Goal: Task Accomplishment & Management: Use online tool/utility

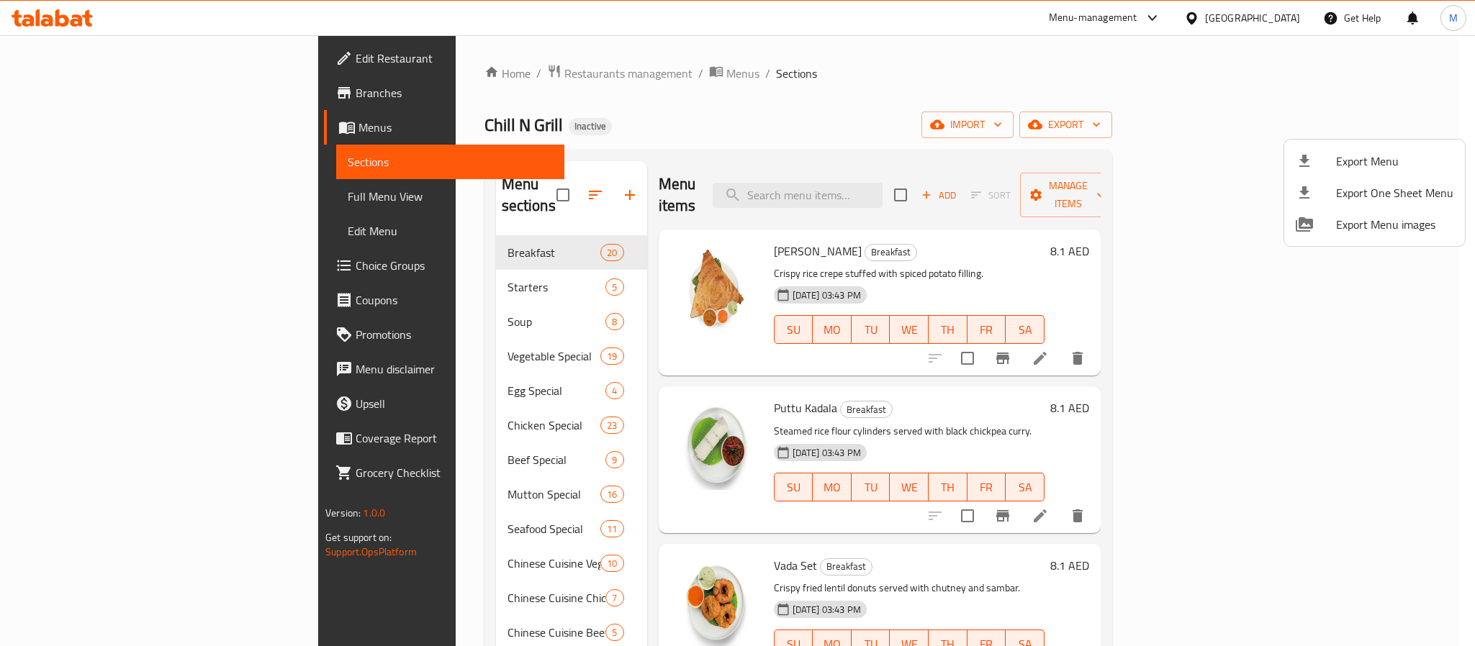
click at [469, 82] on div at bounding box center [737, 323] width 1475 height 646
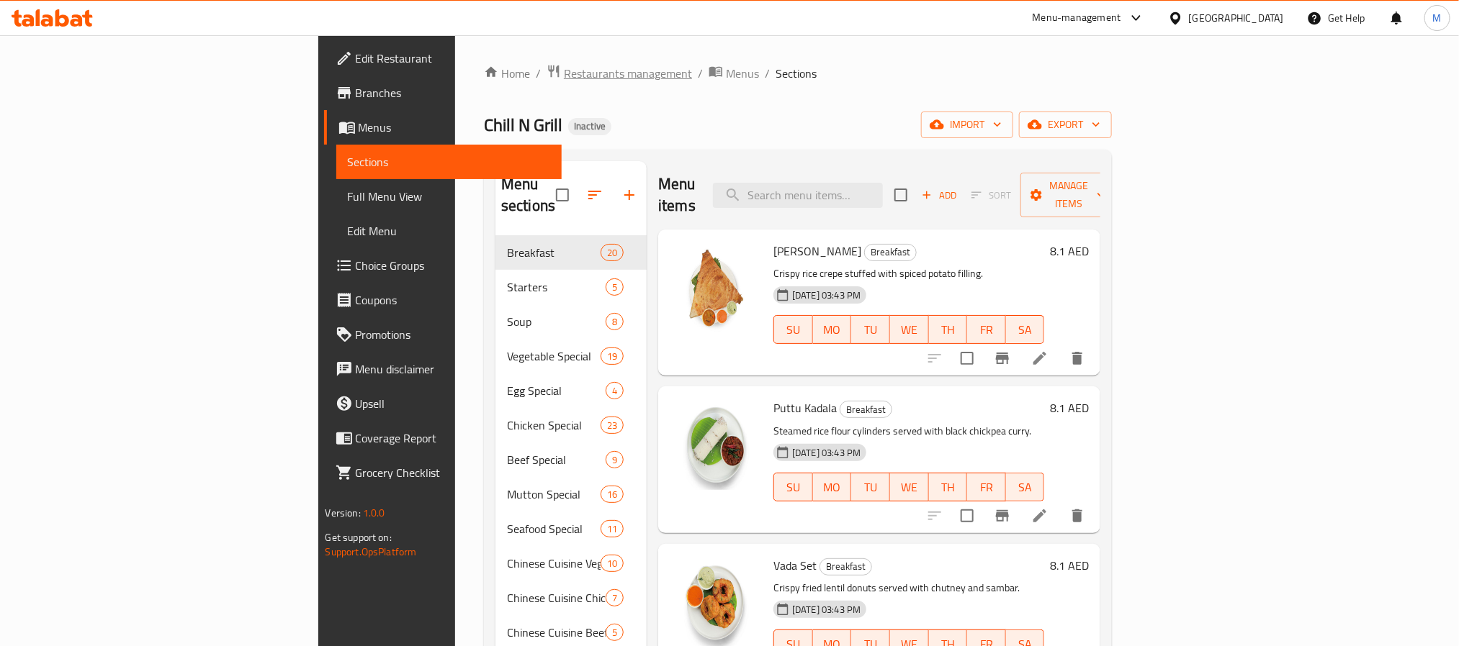
click at [564, 78] on span "Restaurants management" at bounding box center [628, 73] width 128 height 17
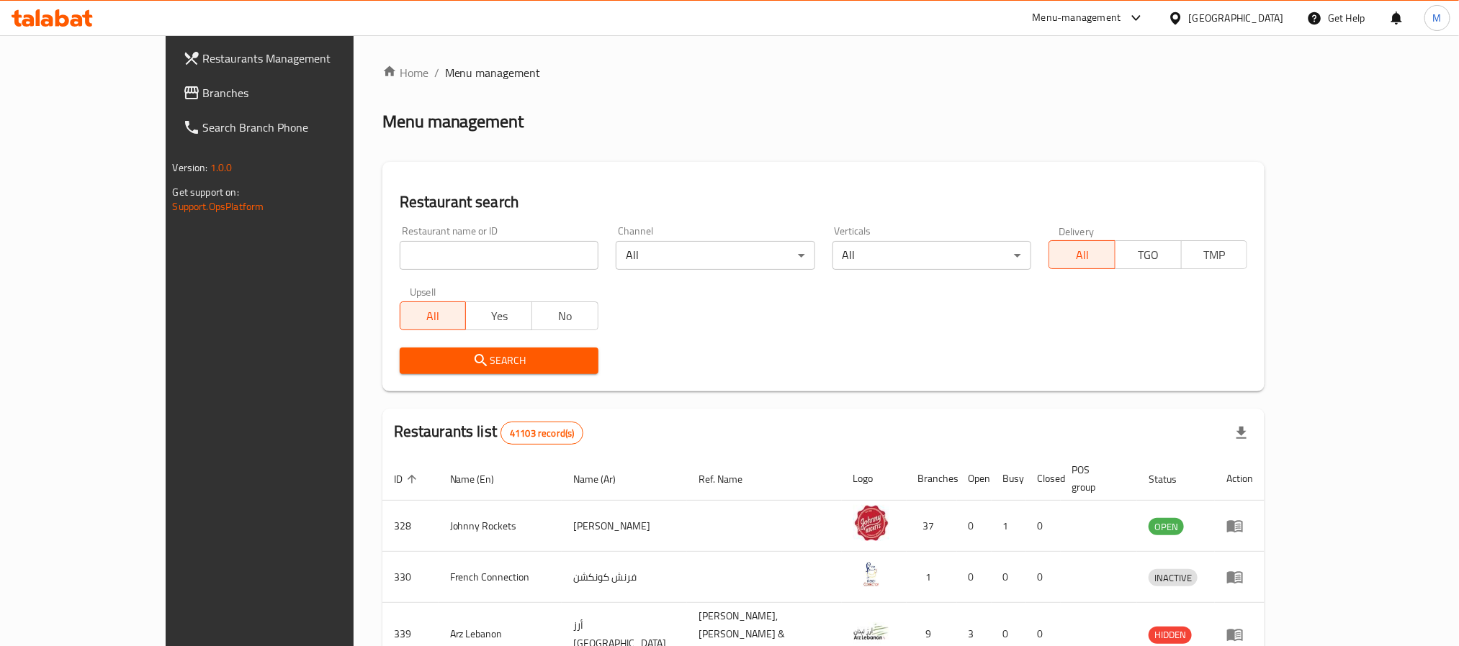
click at [203, 86] on span "Branches" at bounding box center [300, 92] width 194 height 17
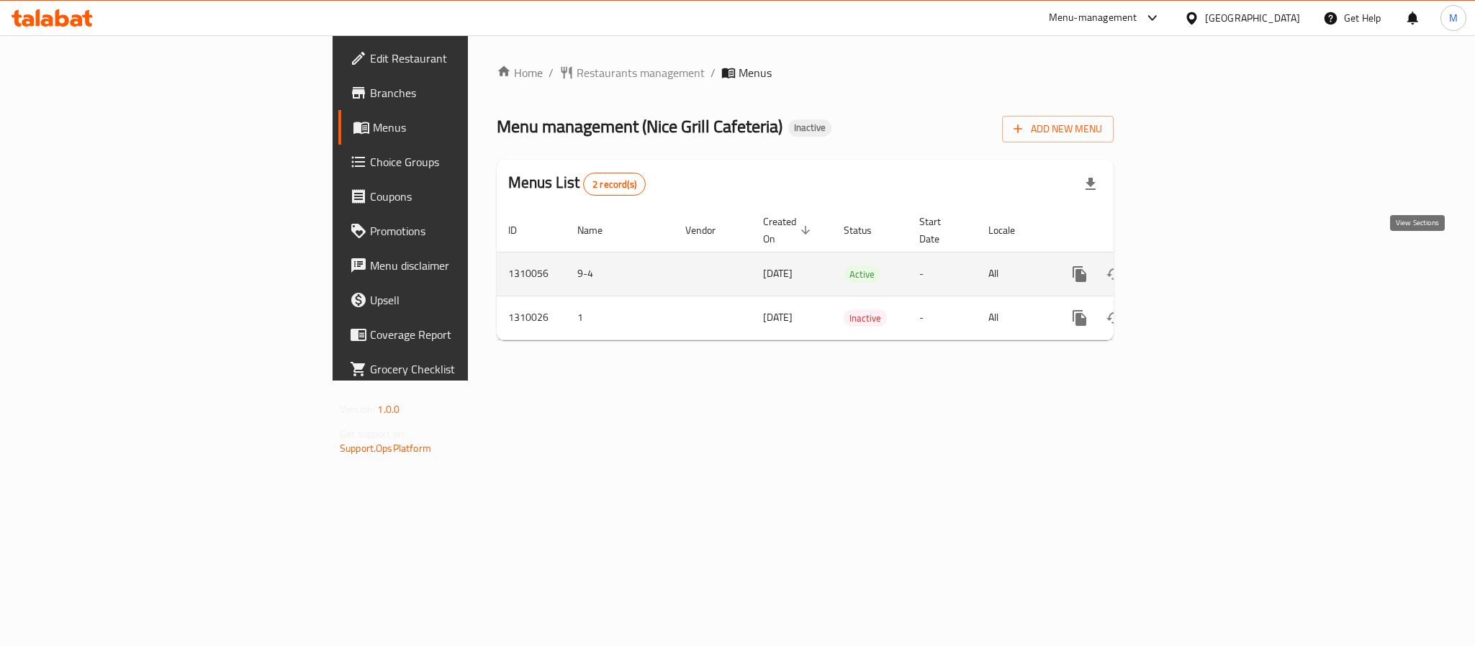
click at [1201, 266] on link "enhanced table" at bounding box center [1183, 274] width 35 height 35
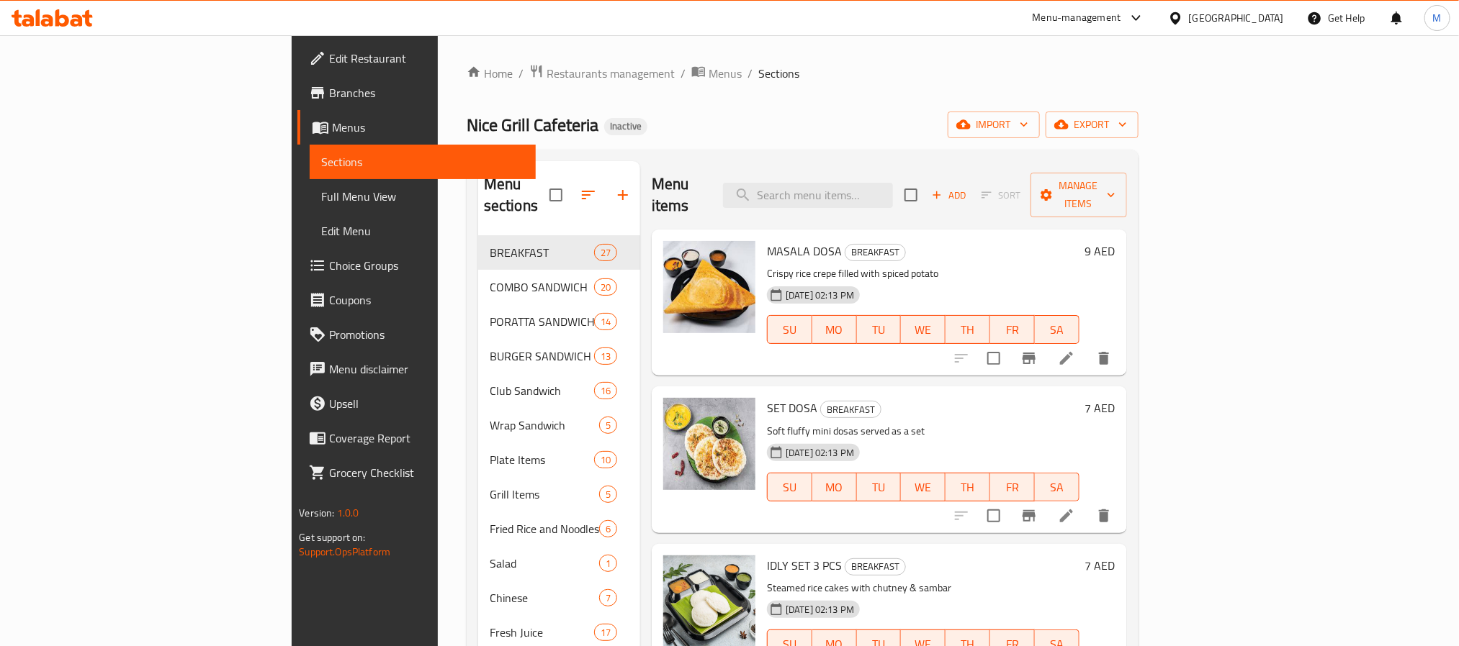
click at [1138, 140] on div "Home / Restaurants management / Menus / Sections Nice Grill Cafeteria Inactive …" at bounding box center [803, 555] width 672 height 983
click at [1127, 119] on span "export" at bounding box center [1092, 125] width 70 height 18
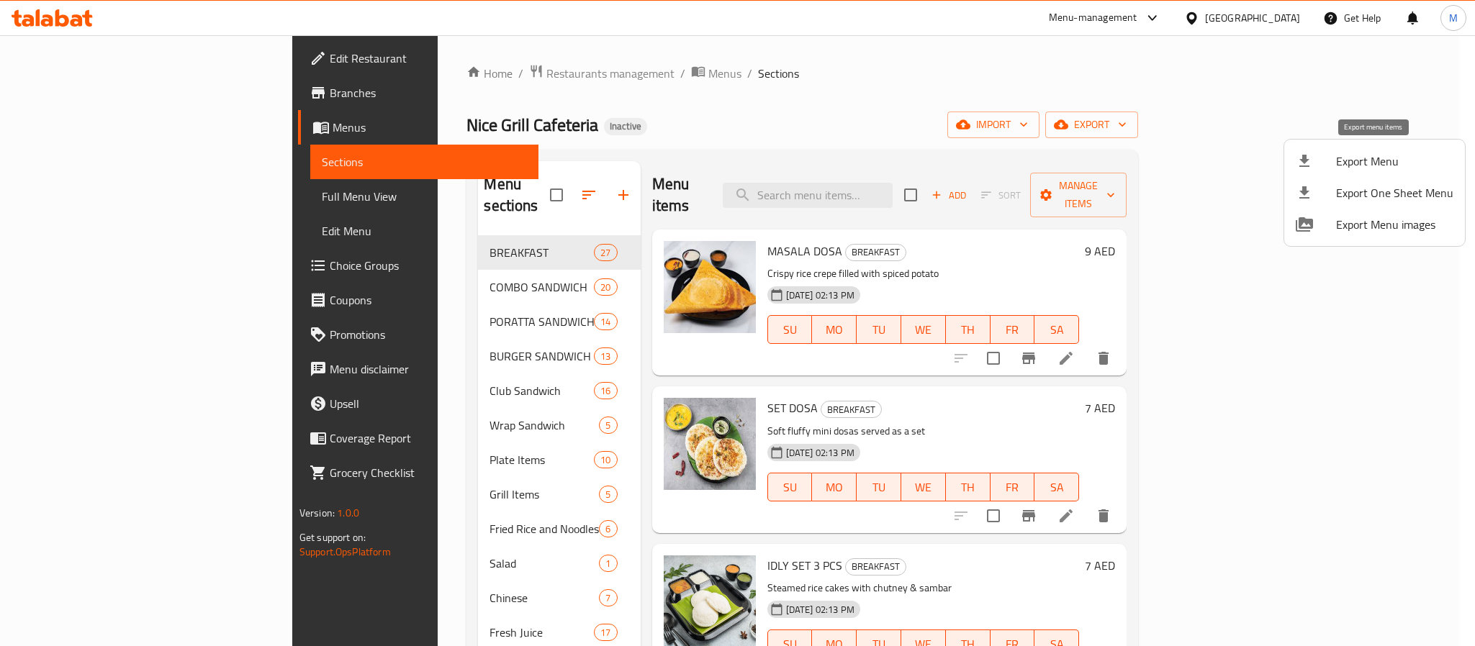
click at [1341, 162] on span "Export Menu" at bounding box center [1394, 161] width 117 height 17
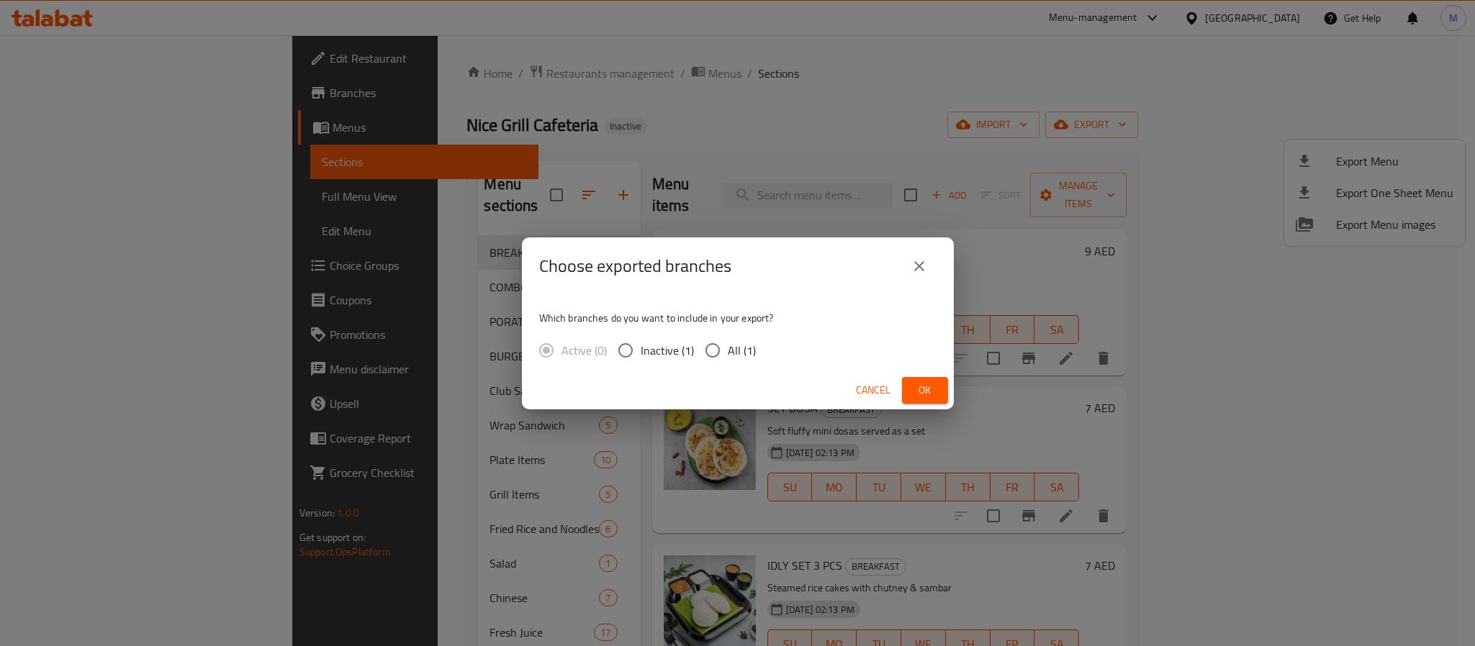
click at [743, 352] on span "All (1)" at bounding box center [742, 350] width 28 height 17
click at [728, 352] on input "All (1)" at bounding box center [713, 350] width 30 height 30
radio input "true"
click at [935, 392] on span "Ok" at bounding box center [925, 391] width 23 height 18
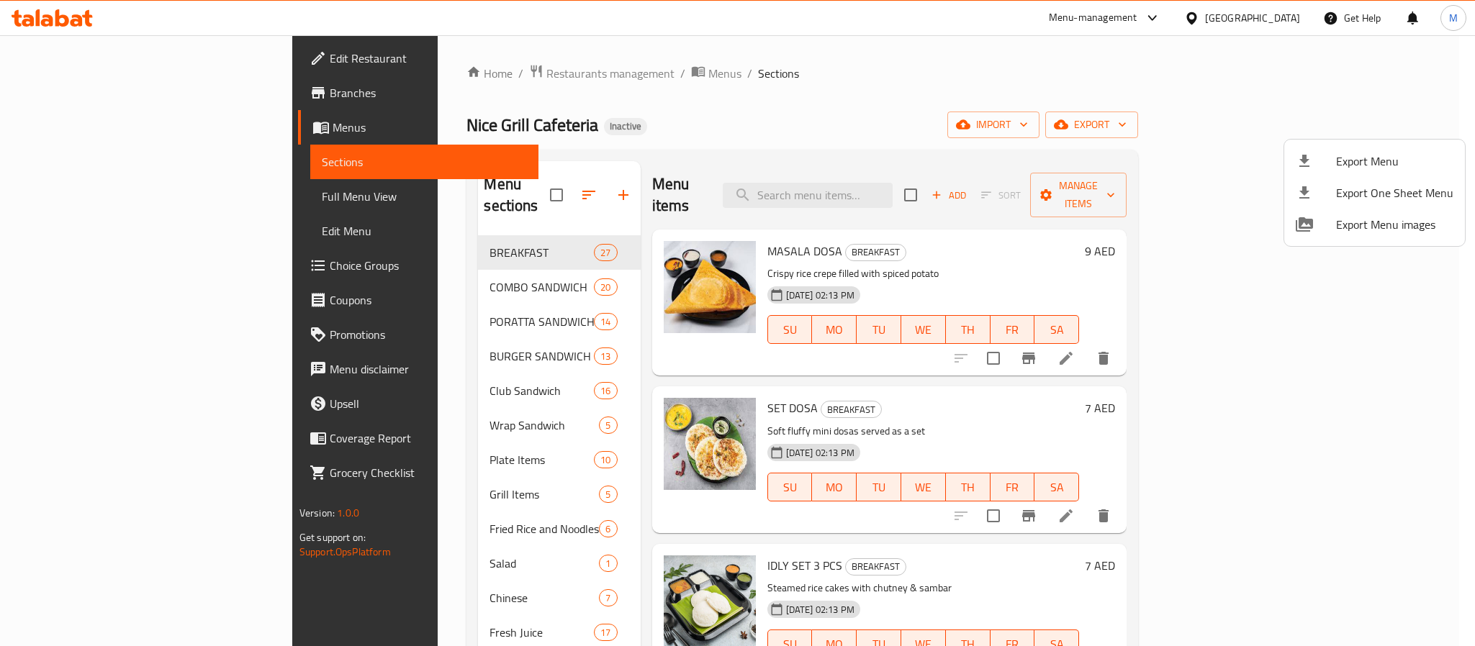
click at [471, 316] on div at bounding box center [737, 323] width 1475 height 646
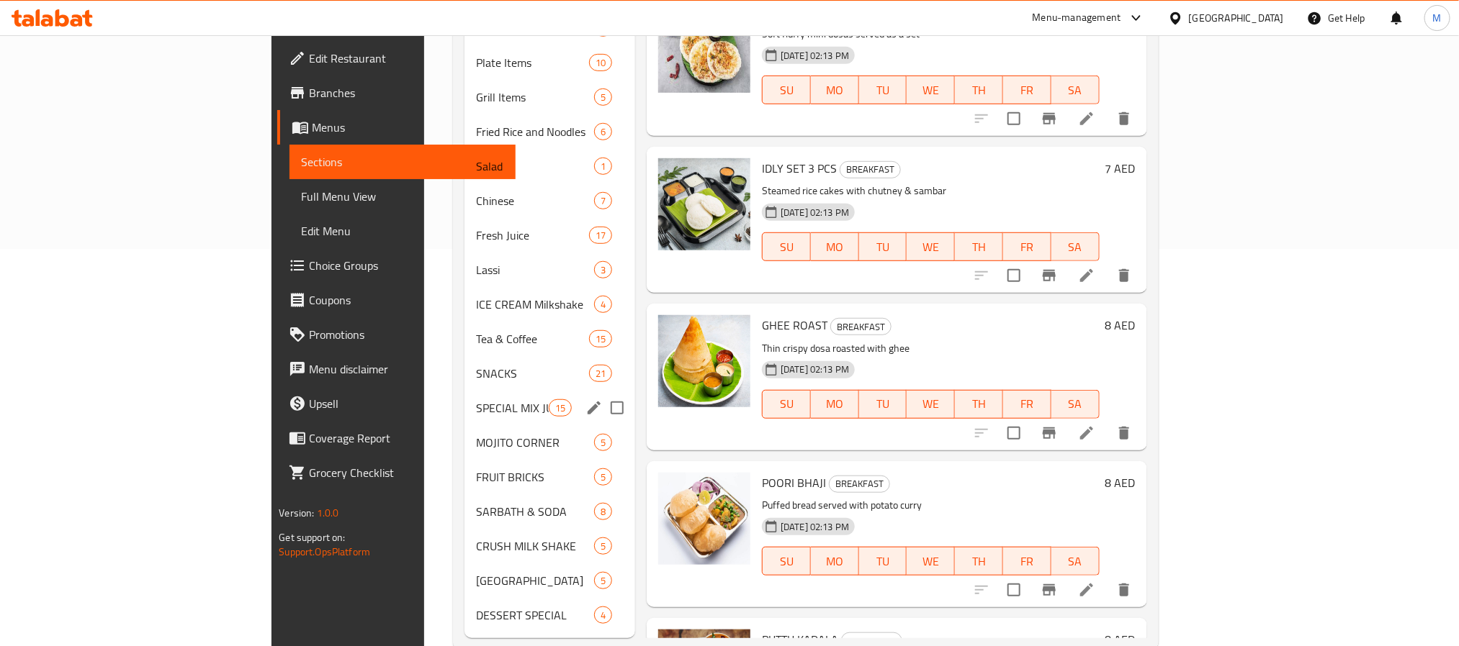
scroll to position [407, 0]
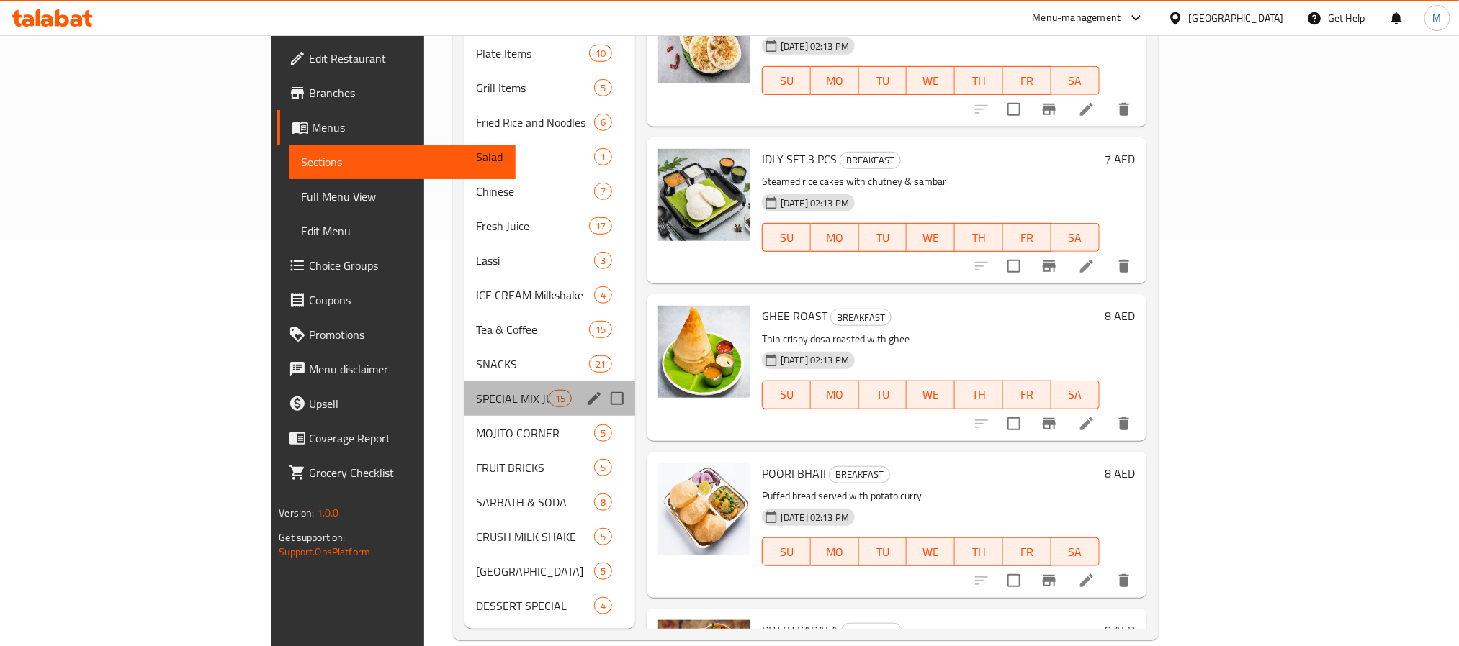
click at [464, 387] on div "SPECIAL MIX JUICE 15" at bounding box center [549, 399] width 171 height 35
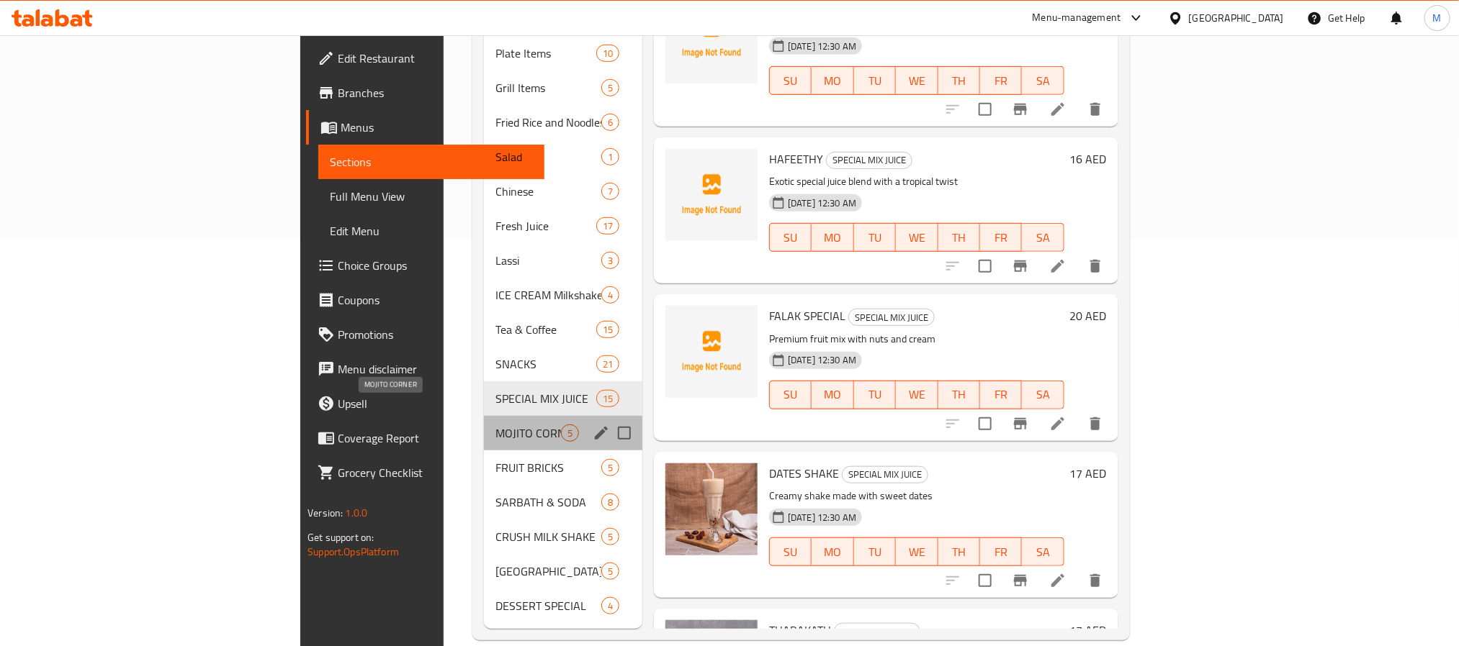
click at [495, 425] on span "MOJITO CORNER" at bounding box center [528, 433] width 66 height 17
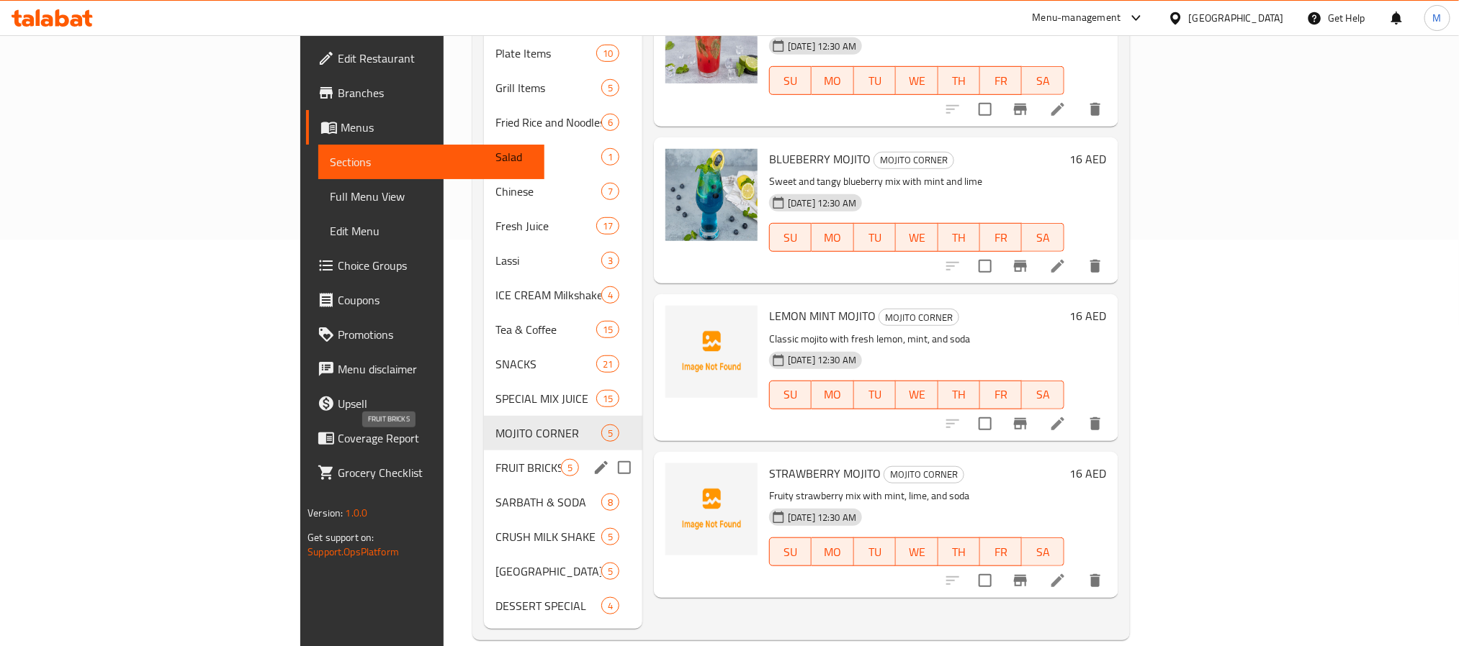
click at [495, 459] on span "FRUIT BRICKS" at bounding box center [528, 467] width 66 height 17
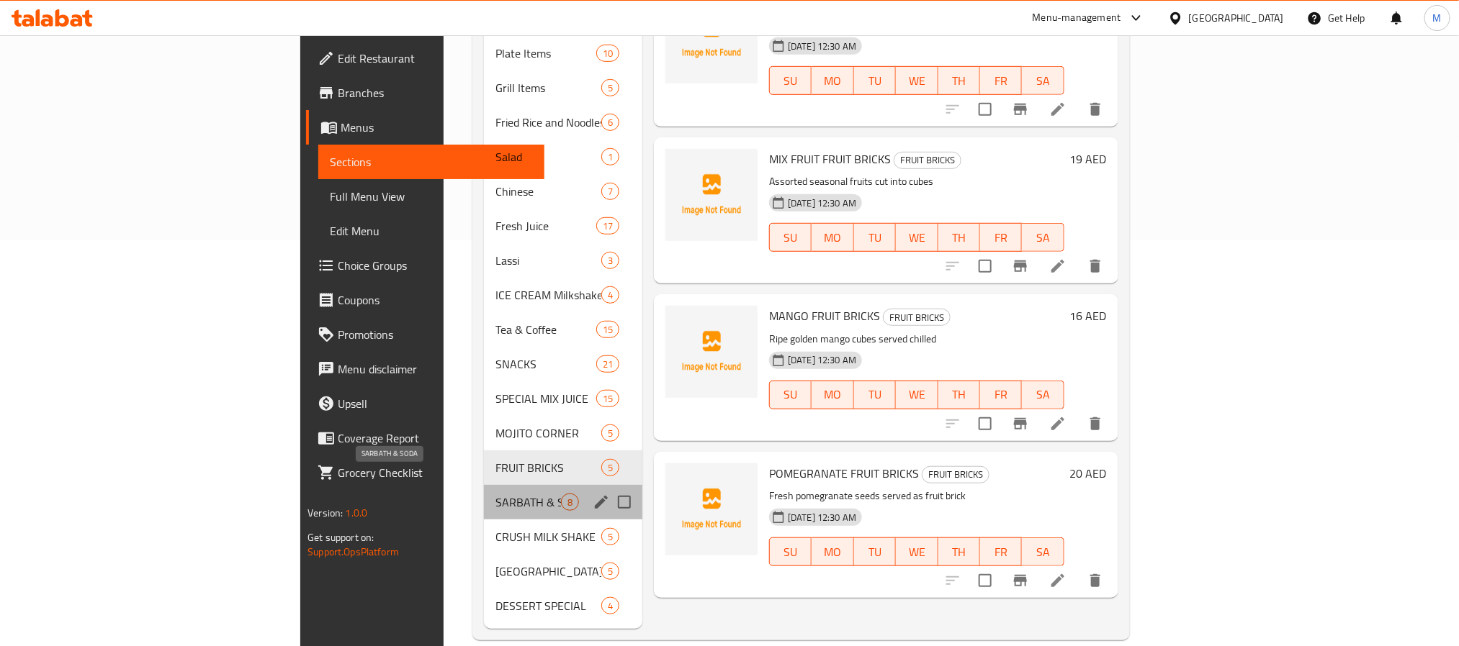
click at [495, 494] on span "SARBATH & SODA" at bounding box center [528, 502] width 66 height 17
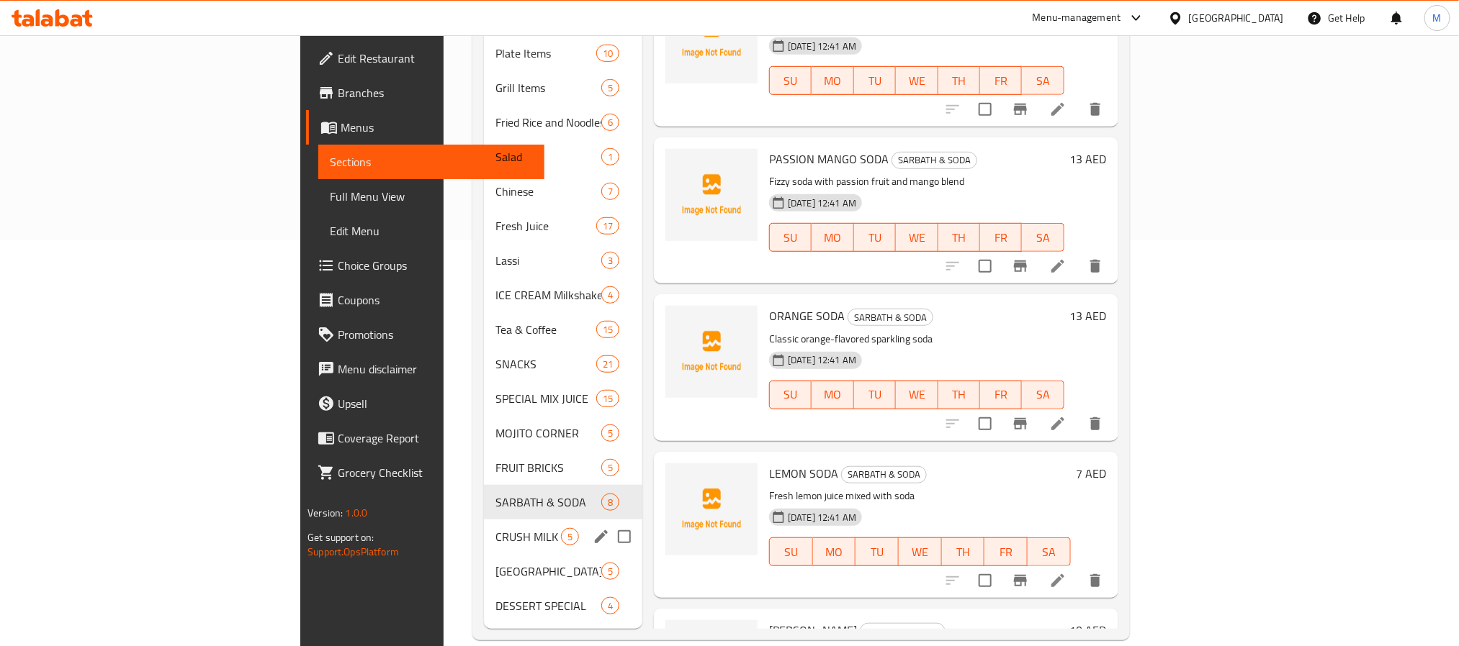
click at [484, 525] on div "CRUSH MILK SHAKE 5" at bounding box center [563, 537] width 158 height 35
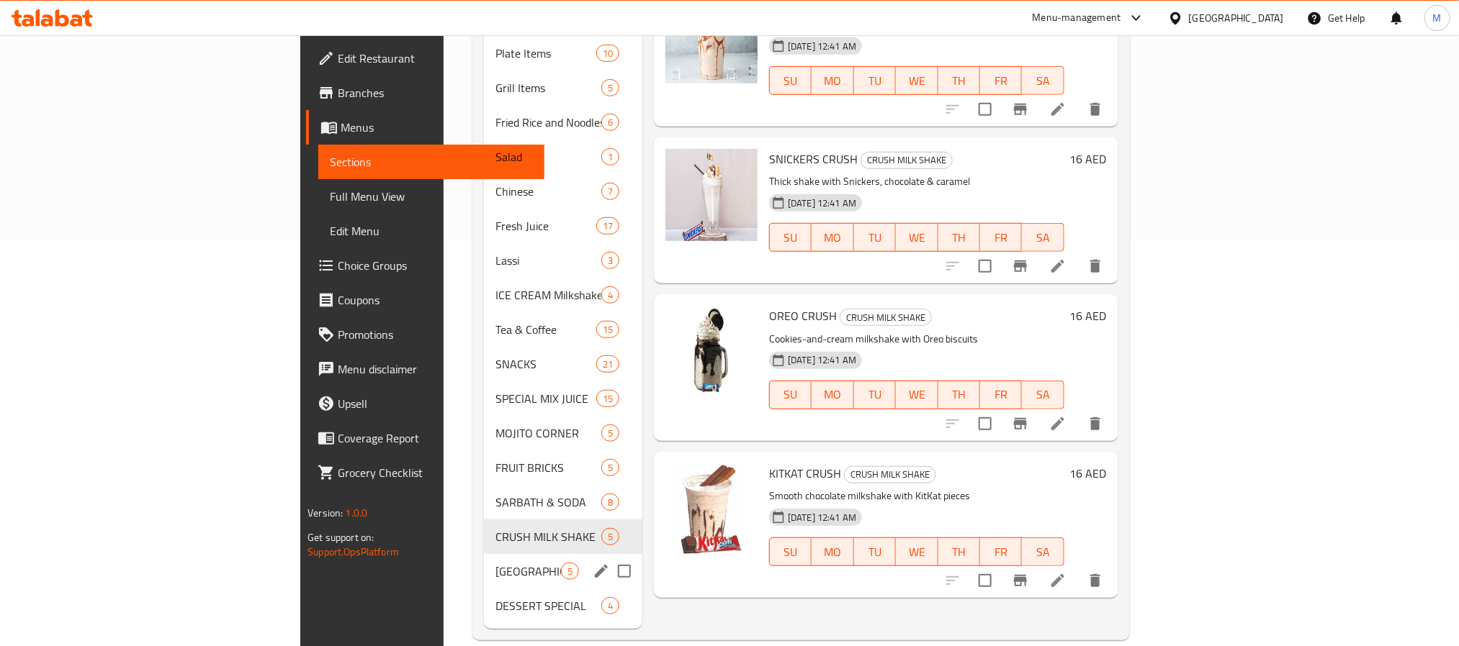
click at [484, 554] on div "FALOODA STATION 5" at bounding box center [563, 571] width 158 height 35
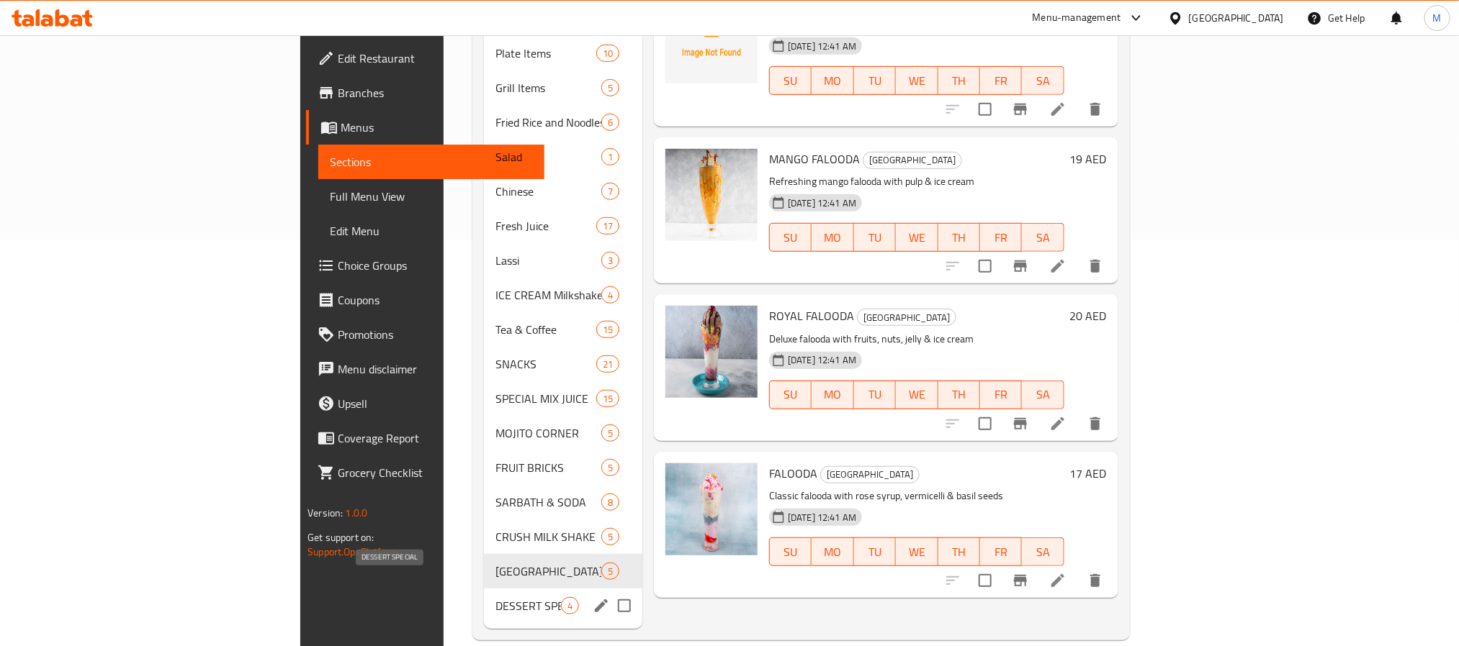
click at [495, 598] on span "DESSERT SPECIAL" at bounding box center [528, 606] width 66 height 17
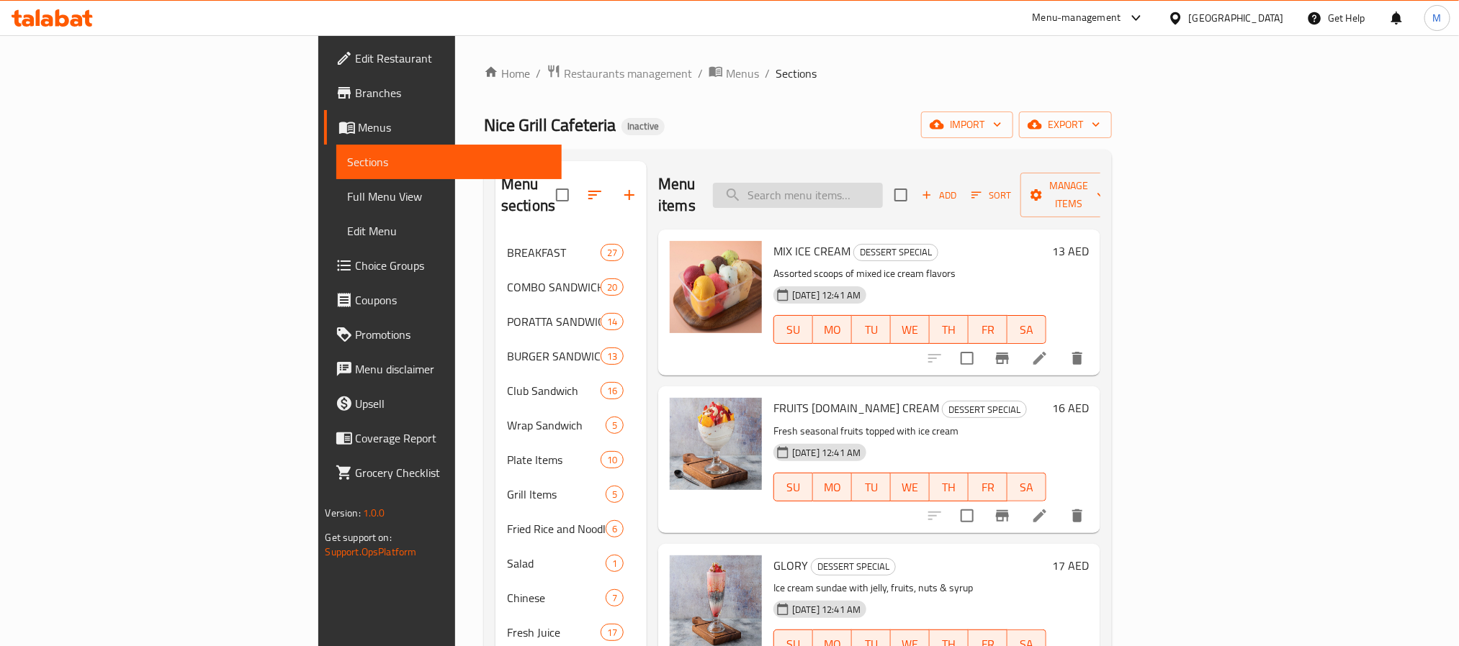
click at [883, 195] on input "search" at bounding box center [798, 195] width 170 height 25
paste input "Hotdog Club Sandwich"
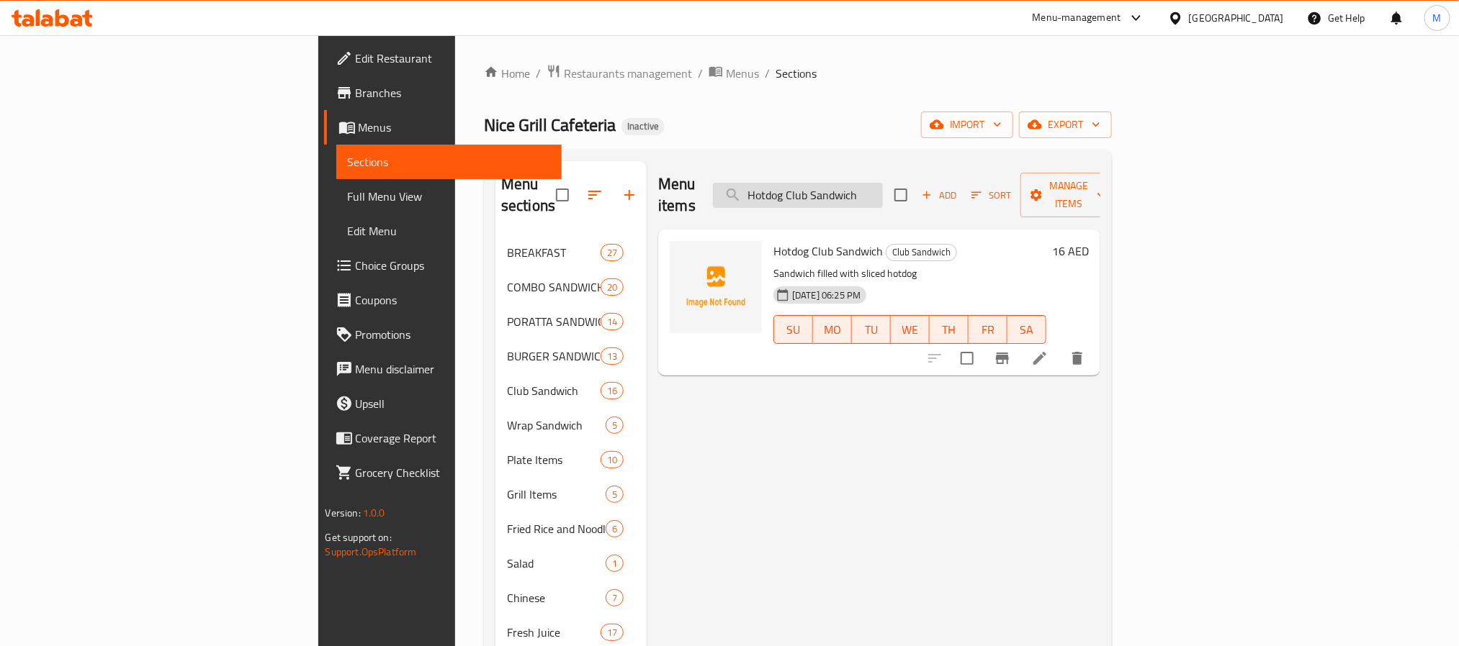
click at [883, 183] on input "Hotdog Club Sandwich" at bounding box center [798, 195] width 170 height 25
paste input "Beef"
click at [883, 197] on input "Beef Club Sandwich" at bounding box center [798, 195] width 170 height 25
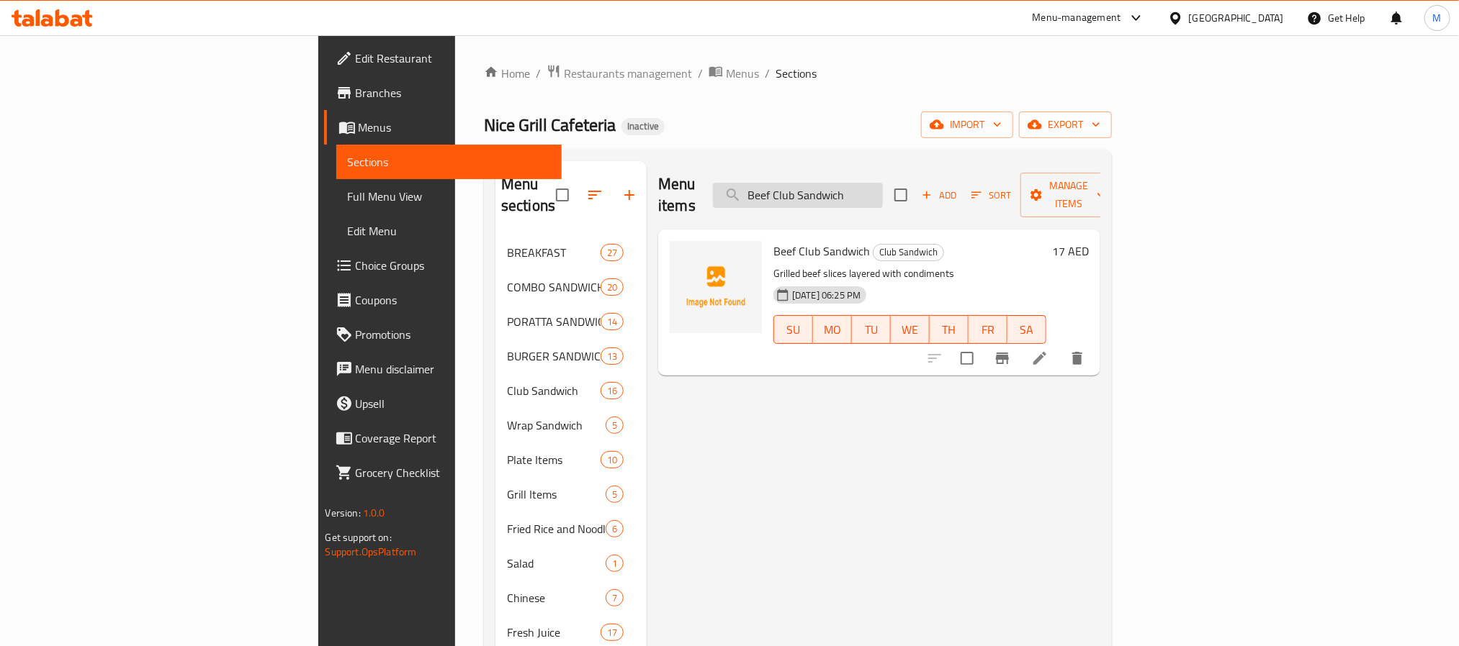
click at [883, 197] on input "Beef Club Sandwich" at bounding box center [798, 195] width 170 height 25
paste input "ZINGER СОМВО"
click at [883, 197] on input "Beef Club ZINGER СОМВО" at bounding box center [798, 195] width 170 height 25
paste input "search"
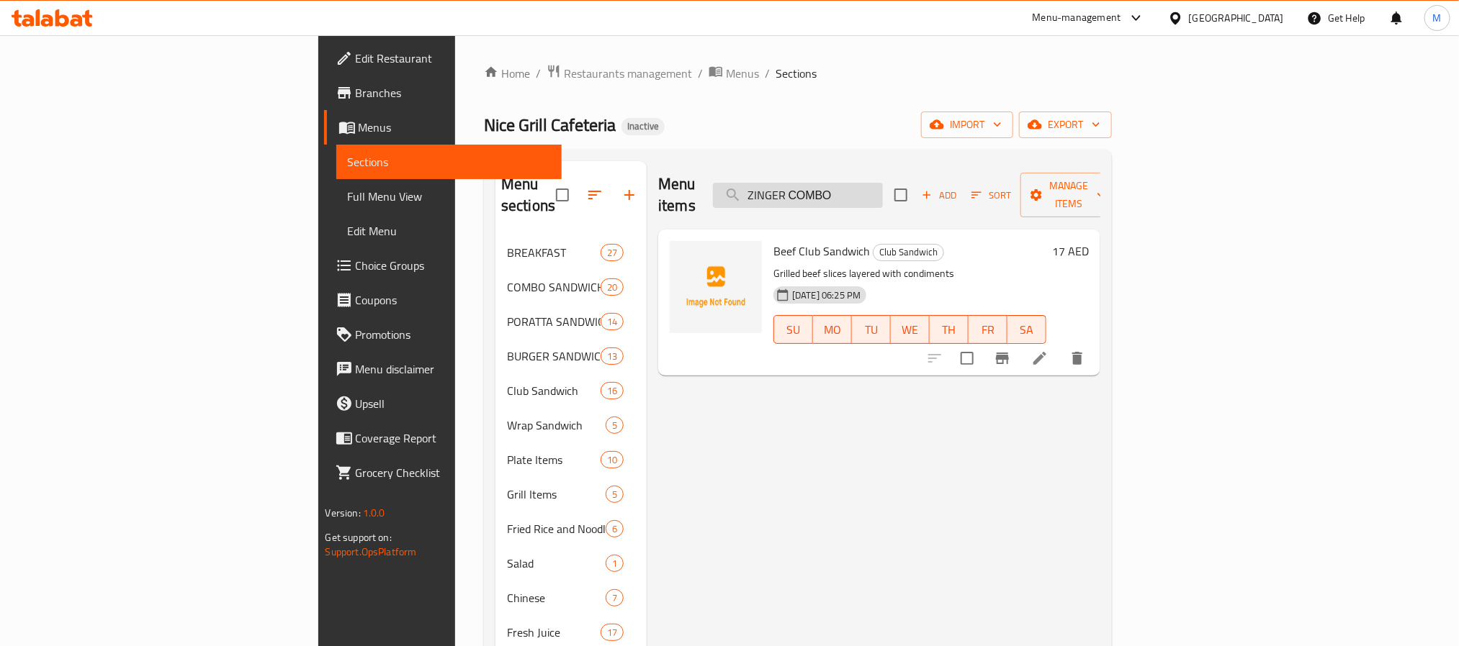
scroll to position [0, 0]
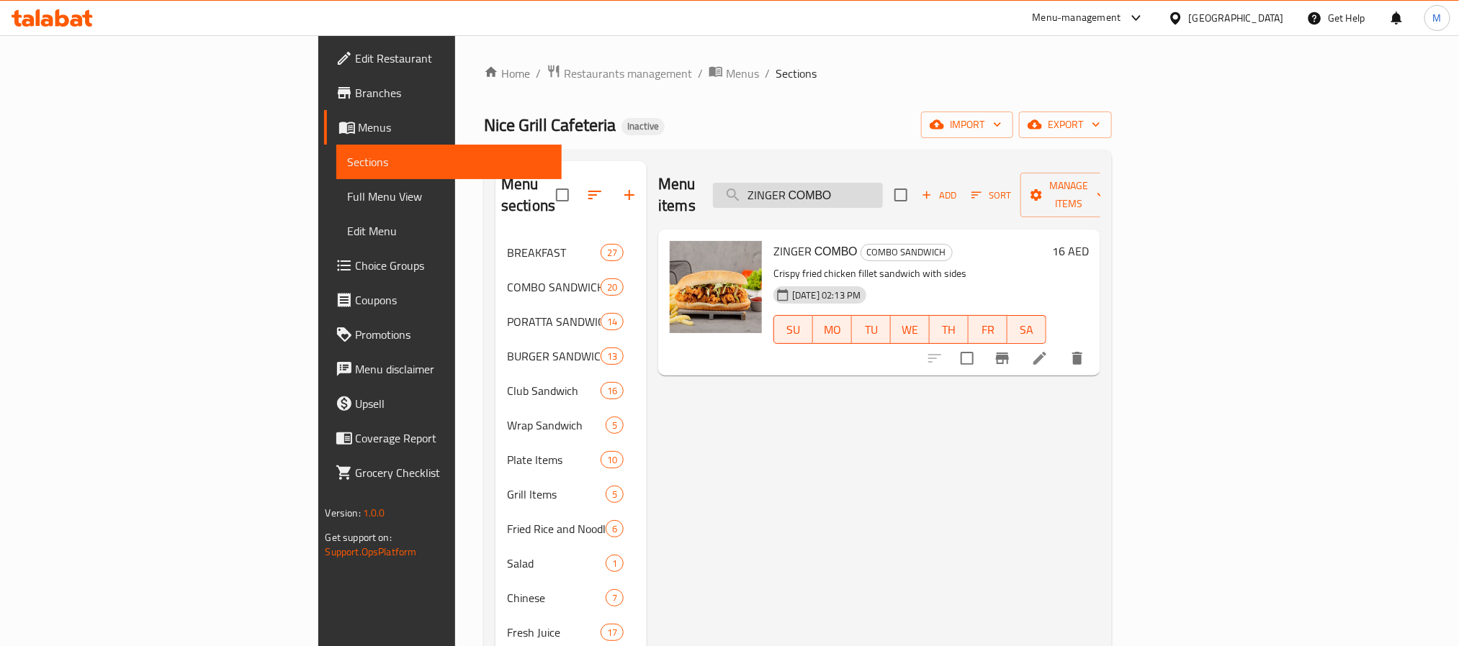
click at [883, 183] on input "ZINGER СОМВО" at bounding box center [798, 195] width 170 height 25
paste input "CHICKEN FILLET COMBO"
click at [883, 183] on input "ZINGER CHICKEN FILLET COMBO" at bounding box center [798, 195] width 170 height 25
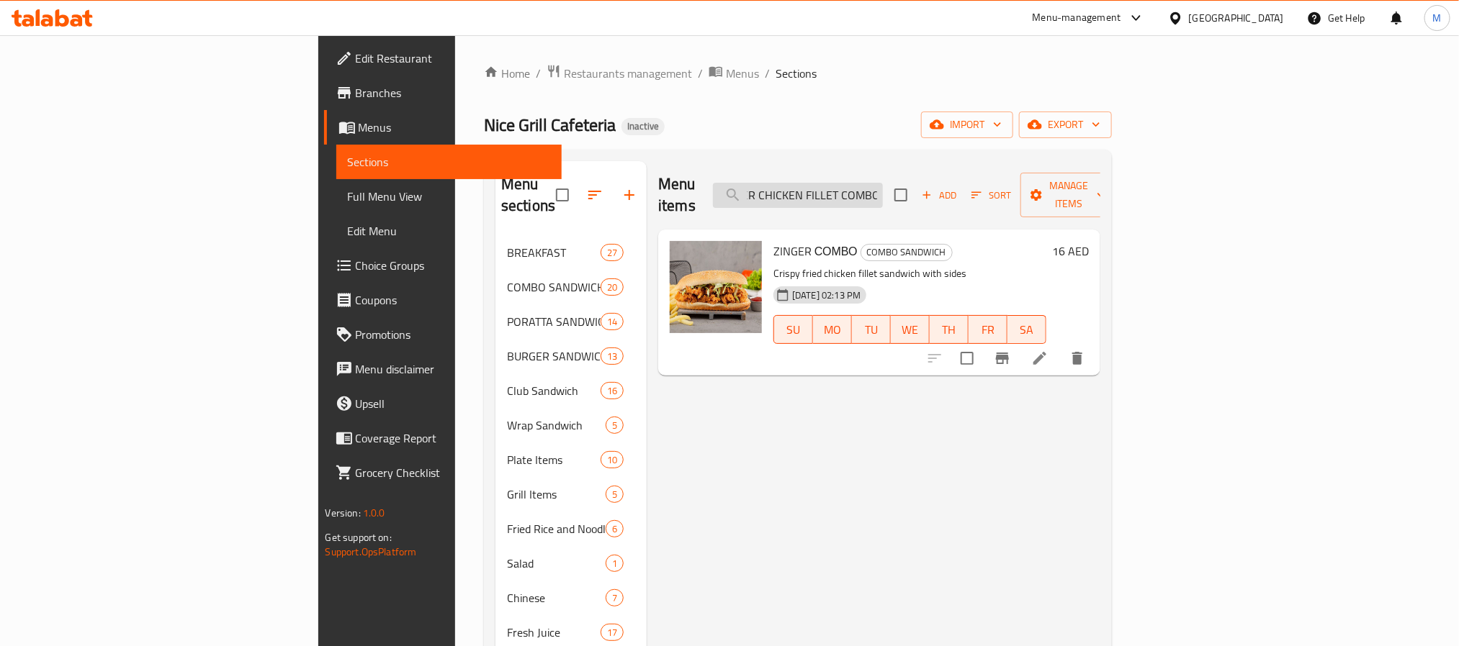
paste input "search"
click at [883, 183] on input "CHICKEN FILLET COMBO" at bounding box center [798, 195] width 170 height 25
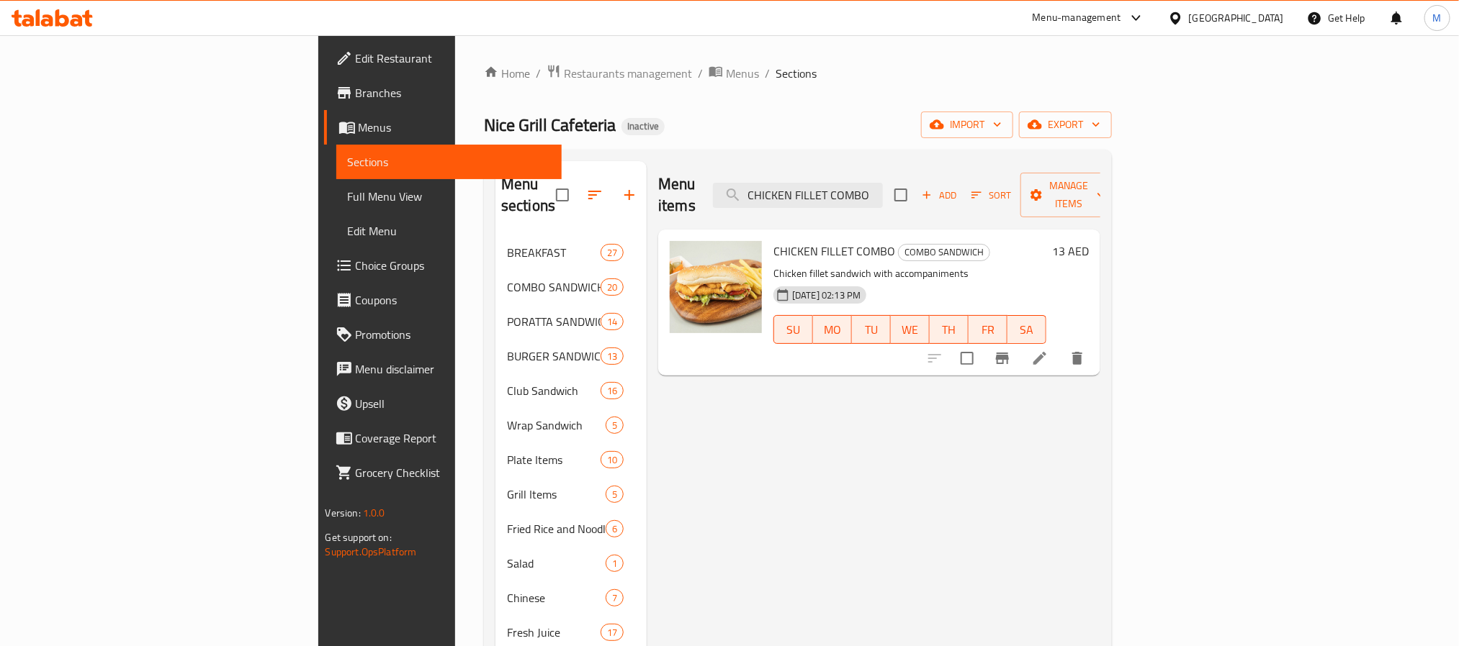
click at [904, 199] on div "Menu items CHICKEN FILLET COMBO Add Sort Manage items" at bounding box center [879, 195] width 442 height 68
click at [883, 184] on input "CHICKEN FILLET COMBO" at bounding box center [798, 195] width 170 height 25
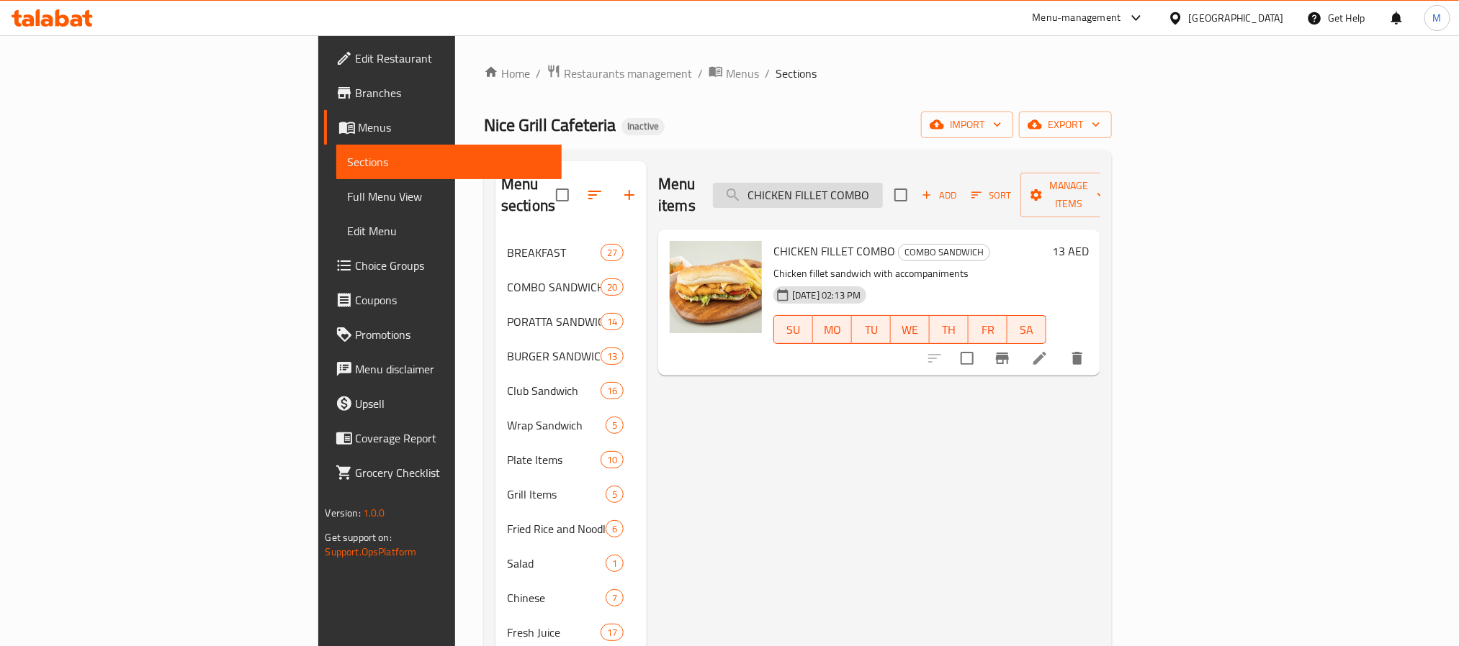
paste input ".MAYO PORATTA"
click at [883, 184] on input "CHI.MAYO PORATTA" at bounding box center [798, 195] width 170 height 25
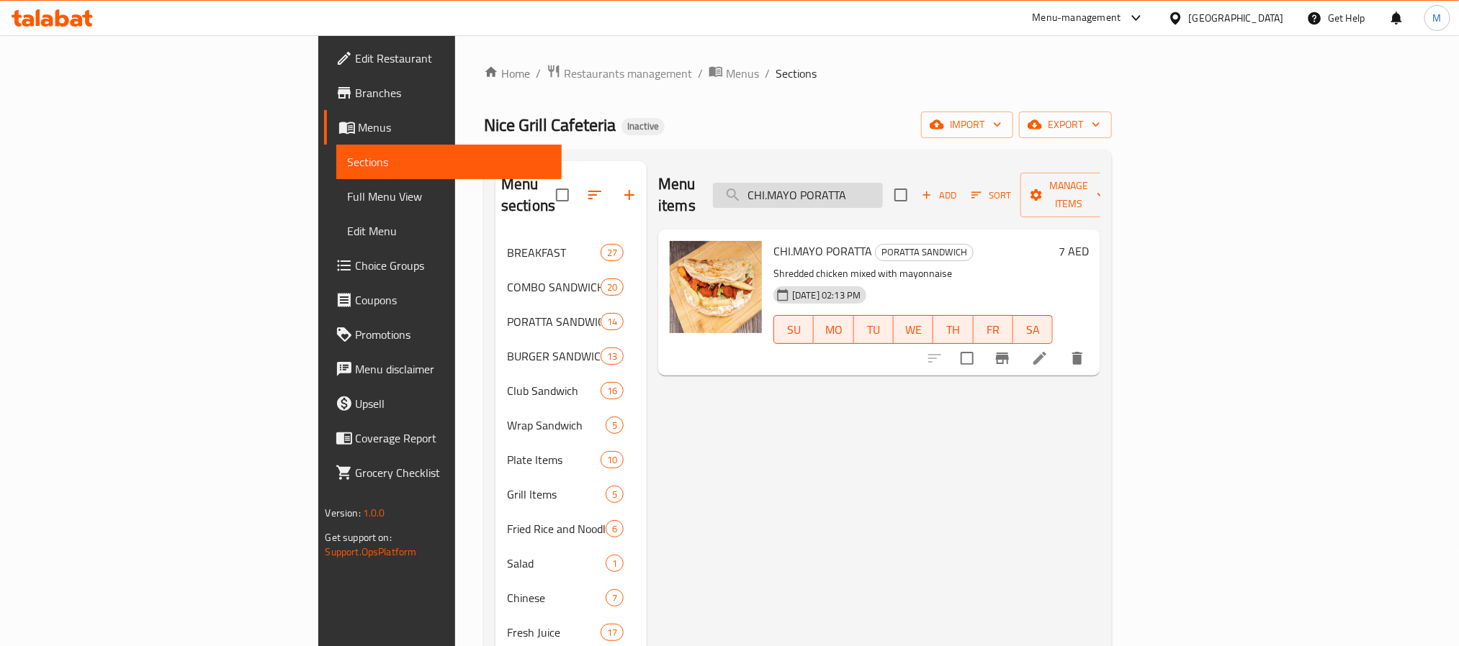
click at [883, 183] on input "CHI.MAYO PORATTA" at bounding box center [798, 195] width 170 height 25
paste input "FALAFEL COMBO"
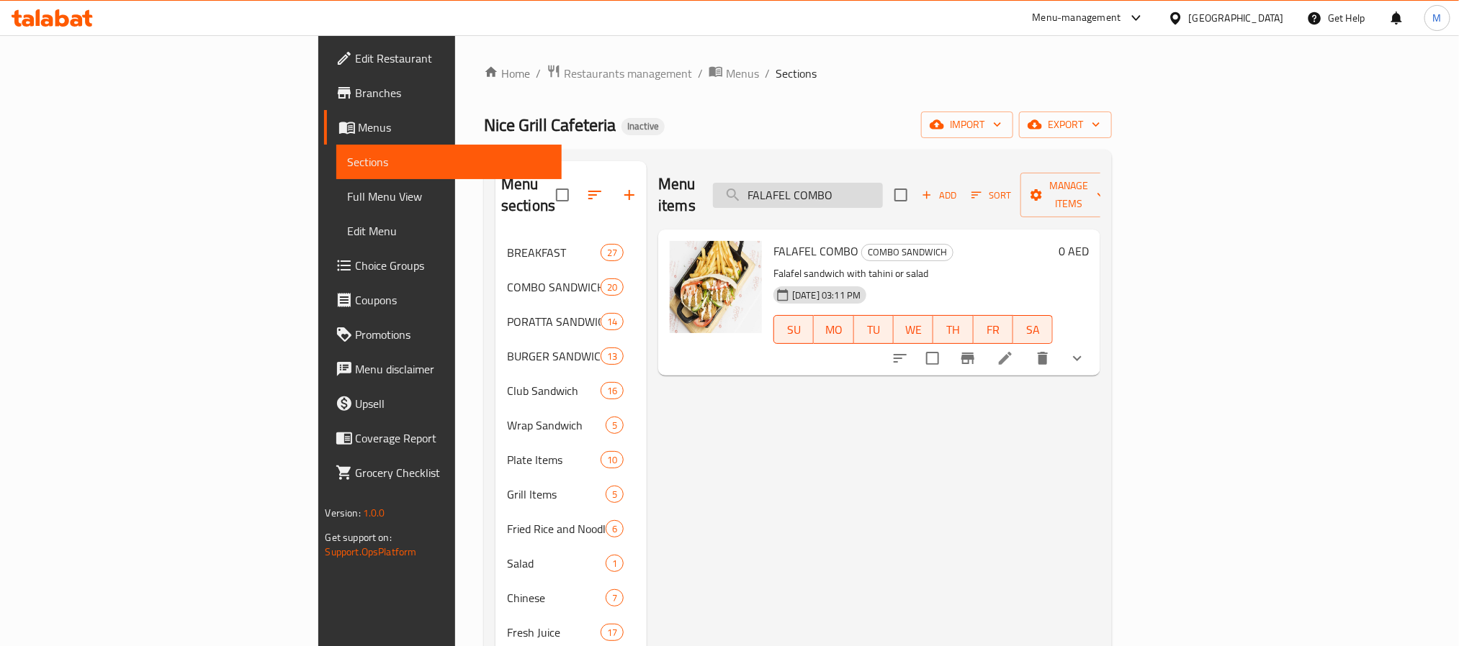
click at [883, 184] on input "FALAFEL COMBO" at bounding box center [798, 195] width 170 height 25
paste input "DIET CHI.CLUB"
click at [883, 184] on input "FALAFEL COMBO" at bounding box center [798, 195] width 170 height 25
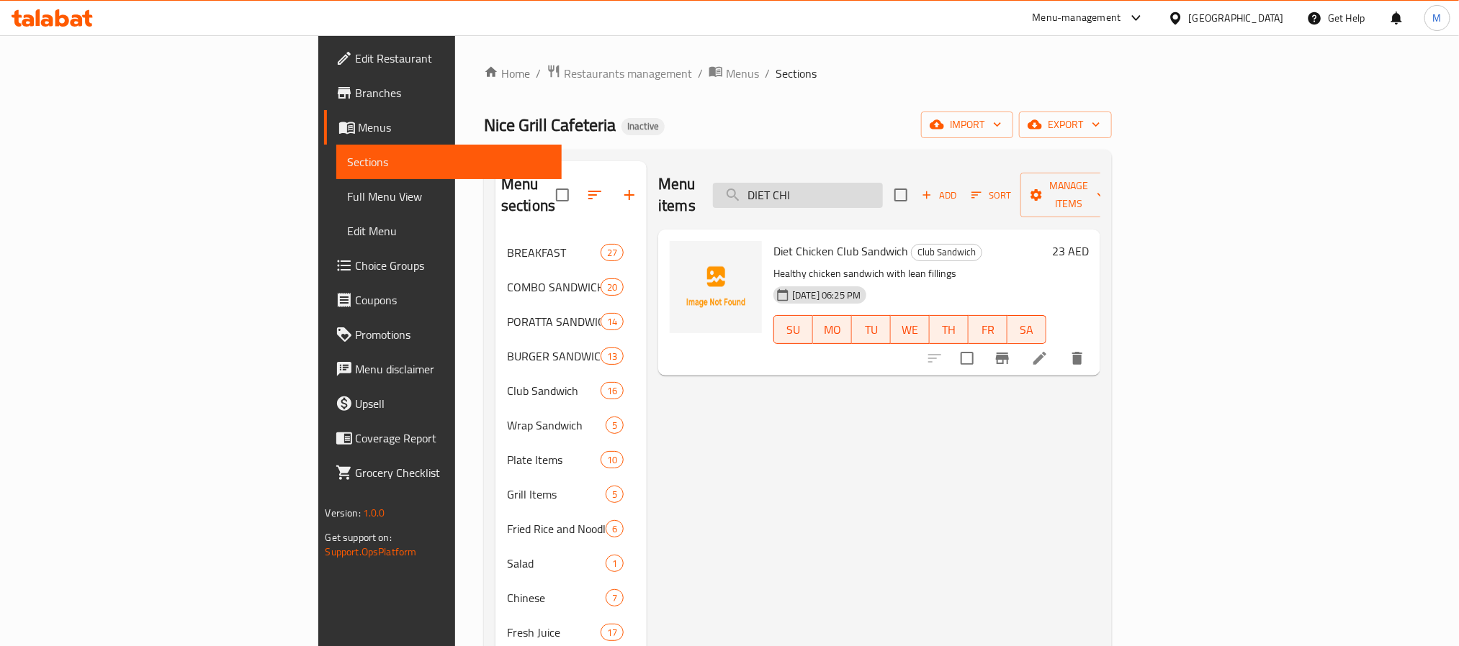
click at [883, 192] on input "DIET CHI" at bounding box center [798, 195] width 170 height 25
paste input "KABAB WRAP"
click at [883, 183] on input "KABAB WRAP" at bounding box center [798, 195] width 170 height 25
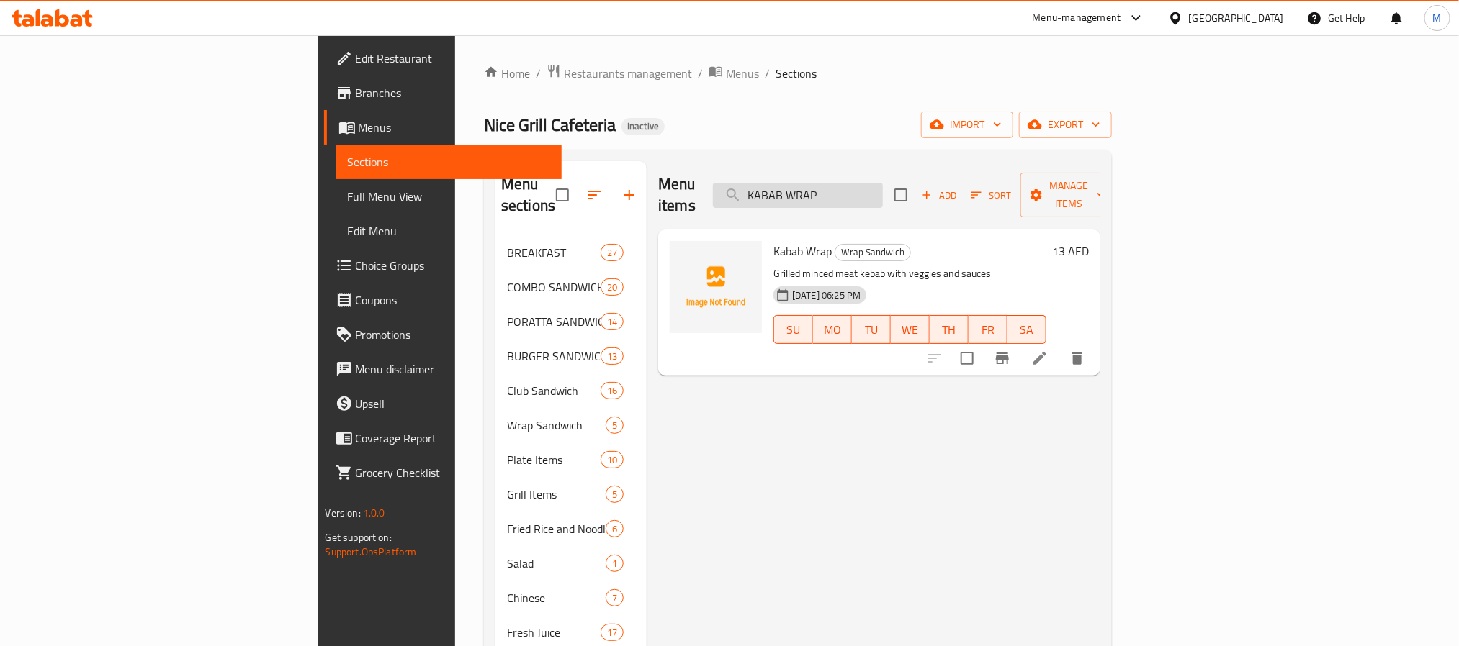
click at [883, 183] on input "KABAB WRAP" at bounding box center [798, 195] width 170 height 25
paste input "KABAB COMBO"
click at [883, 183] on input "KABAB KABAB COMBO" at bounding box center [798, 195] width 170 height 25
paste input "search"
click at [883, 183] on input "KABAB KABAB COMBO" at bounding box center [798, 195] width 170 height 25
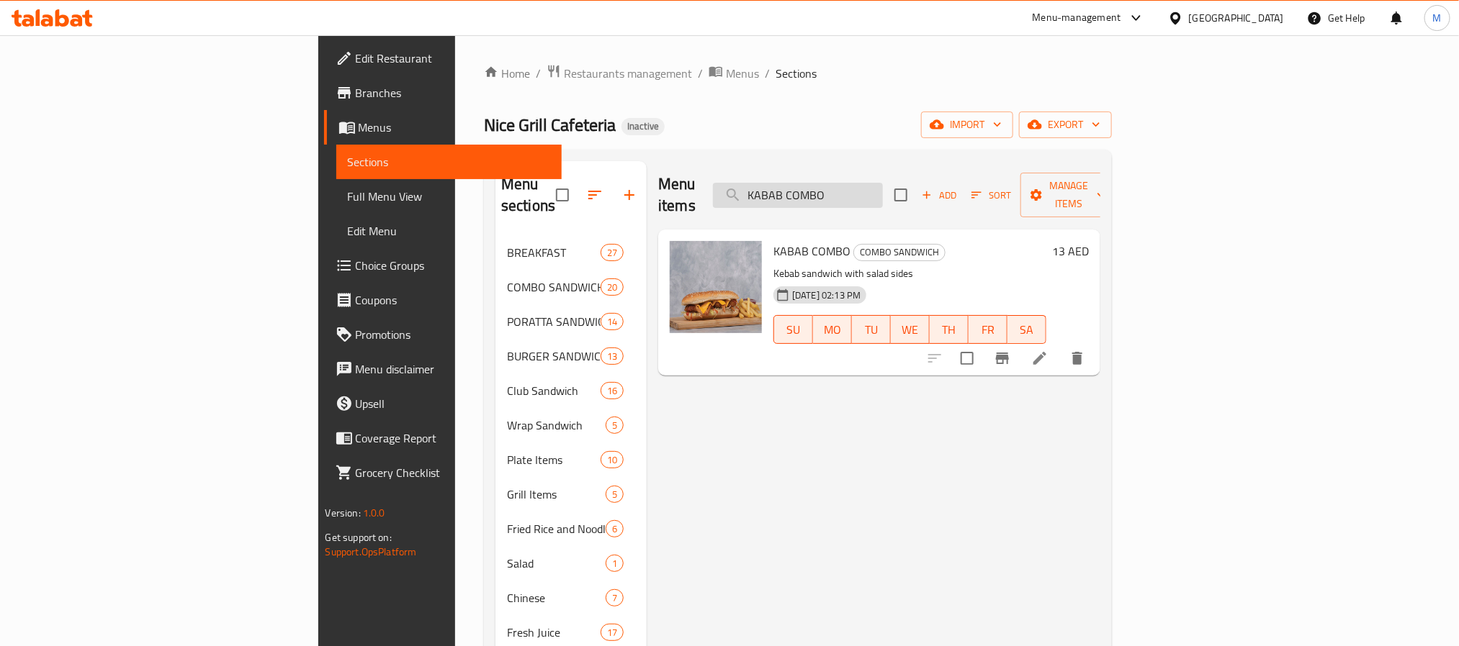
click at [883, 194] on input "KABAB COMBO" at bounding box center [798, 195] width 170 height 25
paste input "FAMILY CLUB"
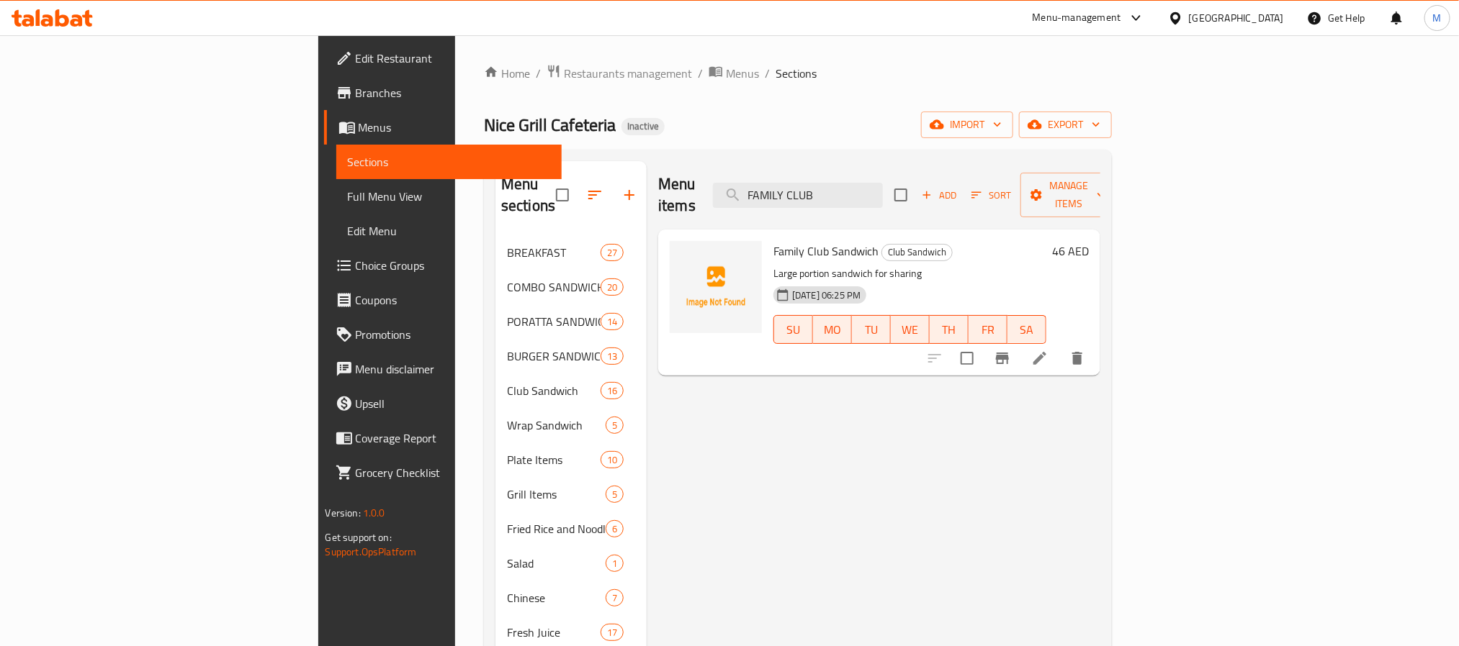
type input "FAMILY CLUB"
click at [484, 86] on div "Home / Restaurants management / Menus / Sections Nice Grill Cafeteria Inactive …" at bounding box center [798, 555] width 628 height 983
click at [564, 73] on span "Restaurants management" at bounding box center [628, 73] width 128 height 17
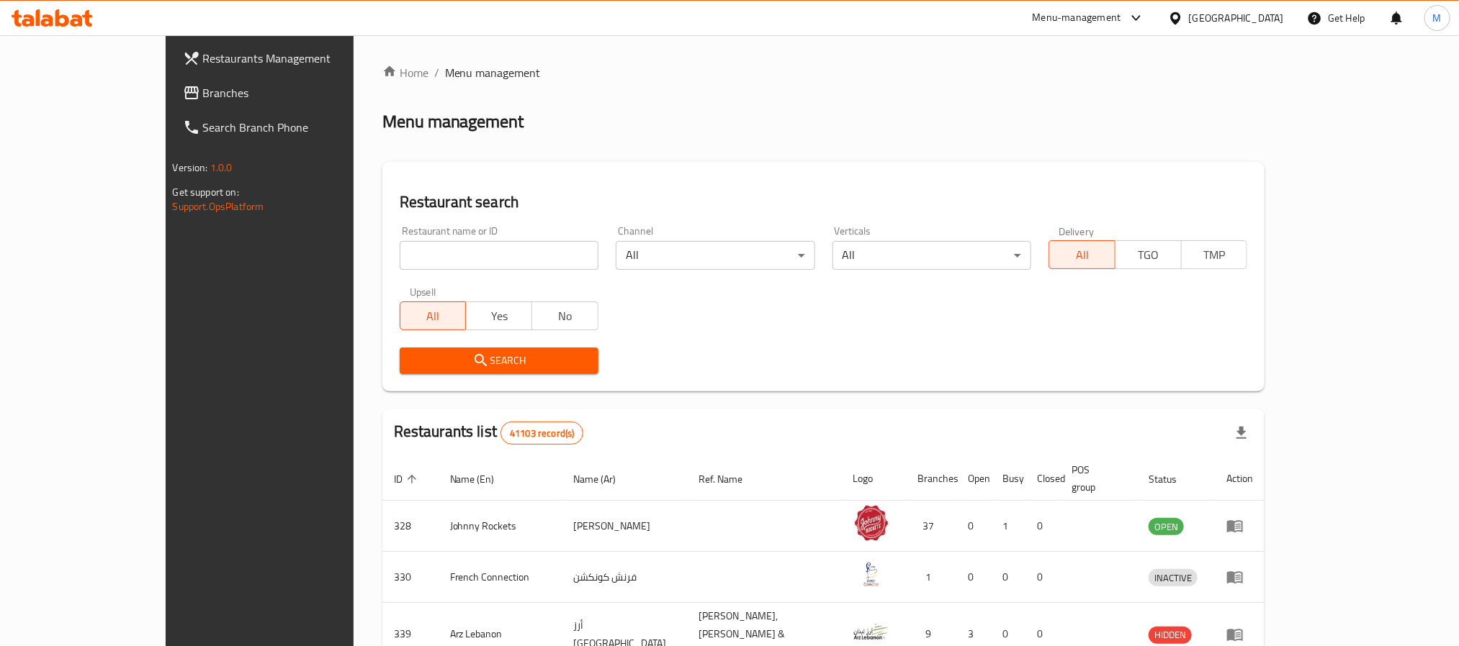
click at [203, 91] on span "Branches" at bounding box center [300, 92] width 194 height 17
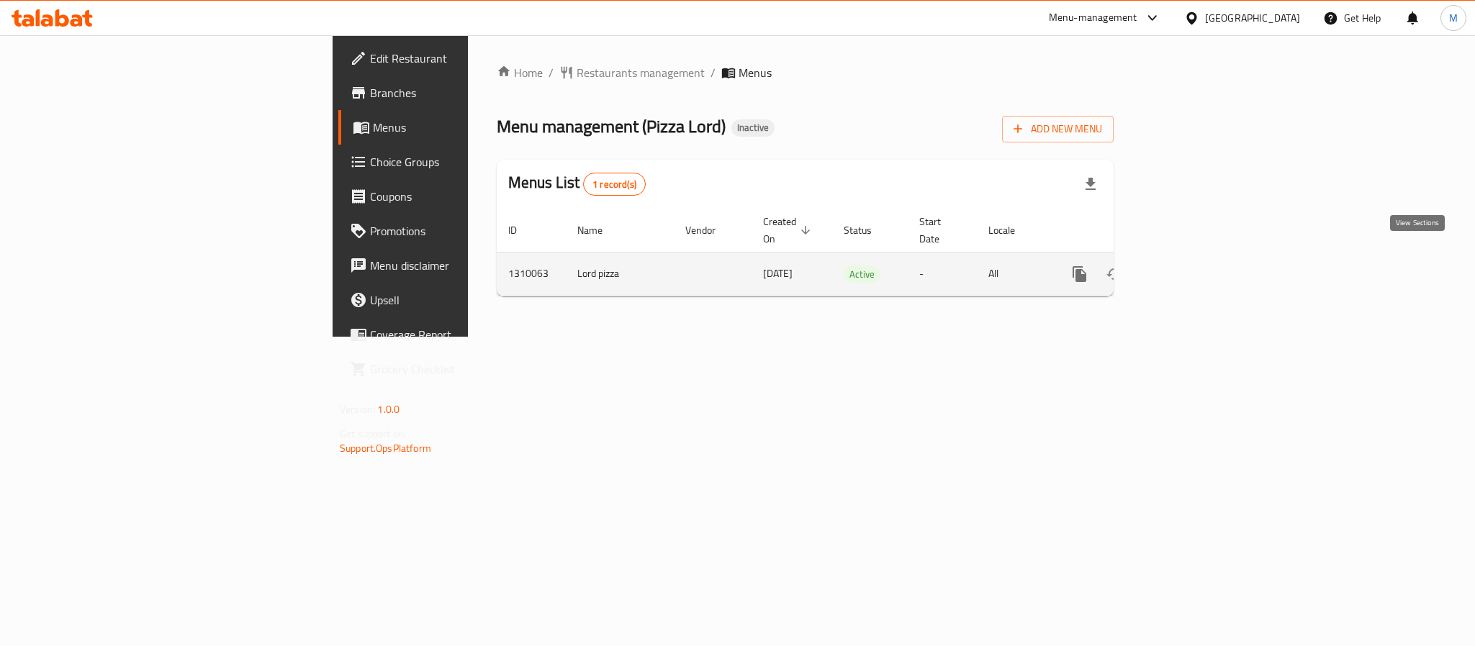
click at [1190, 268] on icon "enhanced table" at bounding box center [1183, 274] width 13 height 13
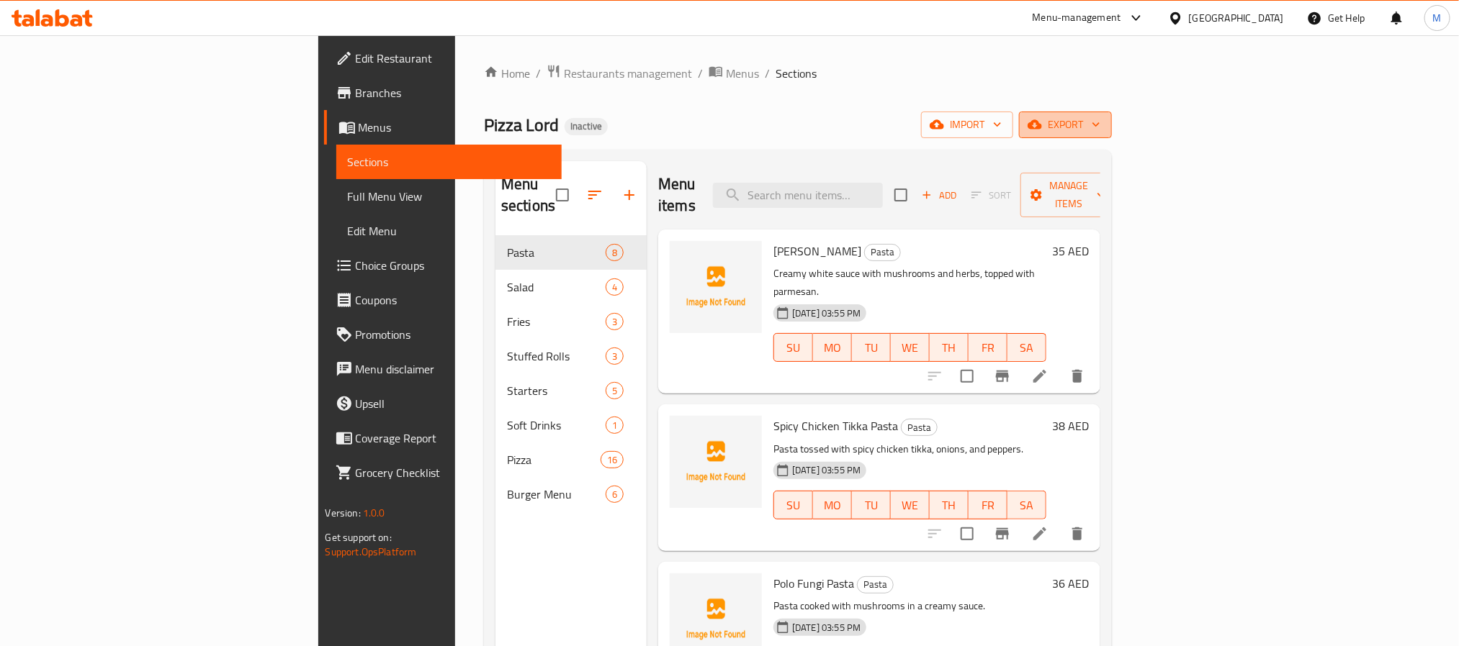
click at [1112, 114] on button "export" at bounding box center [1065, 125] width 93 height 27
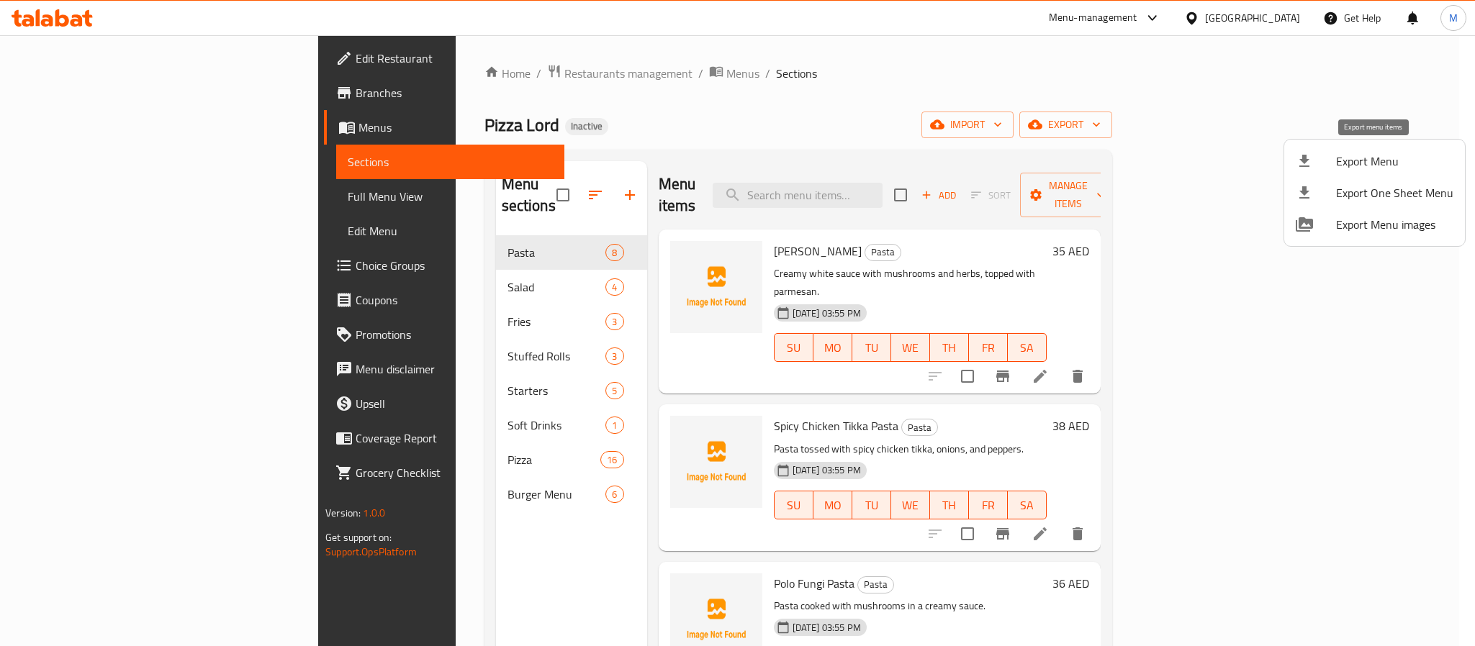
click at [1328, 158] on div at bounding box center [1316, 161] width 40 height 17
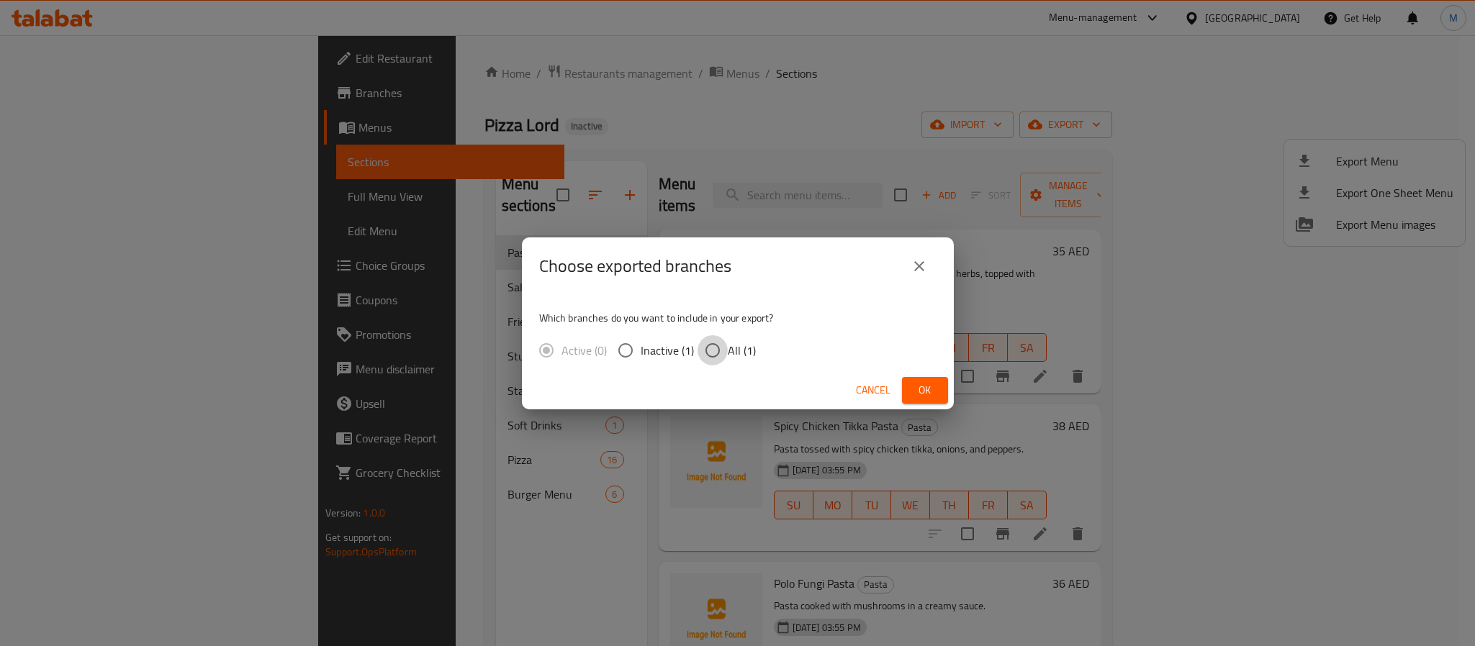
click at [718, 341] on input "All (1)" at bounding box center [713, 350] width 30 height 30
radio input "true"
click at [942, 392] on button "Ok" at bounding box center [925, 390] width 46 height 27
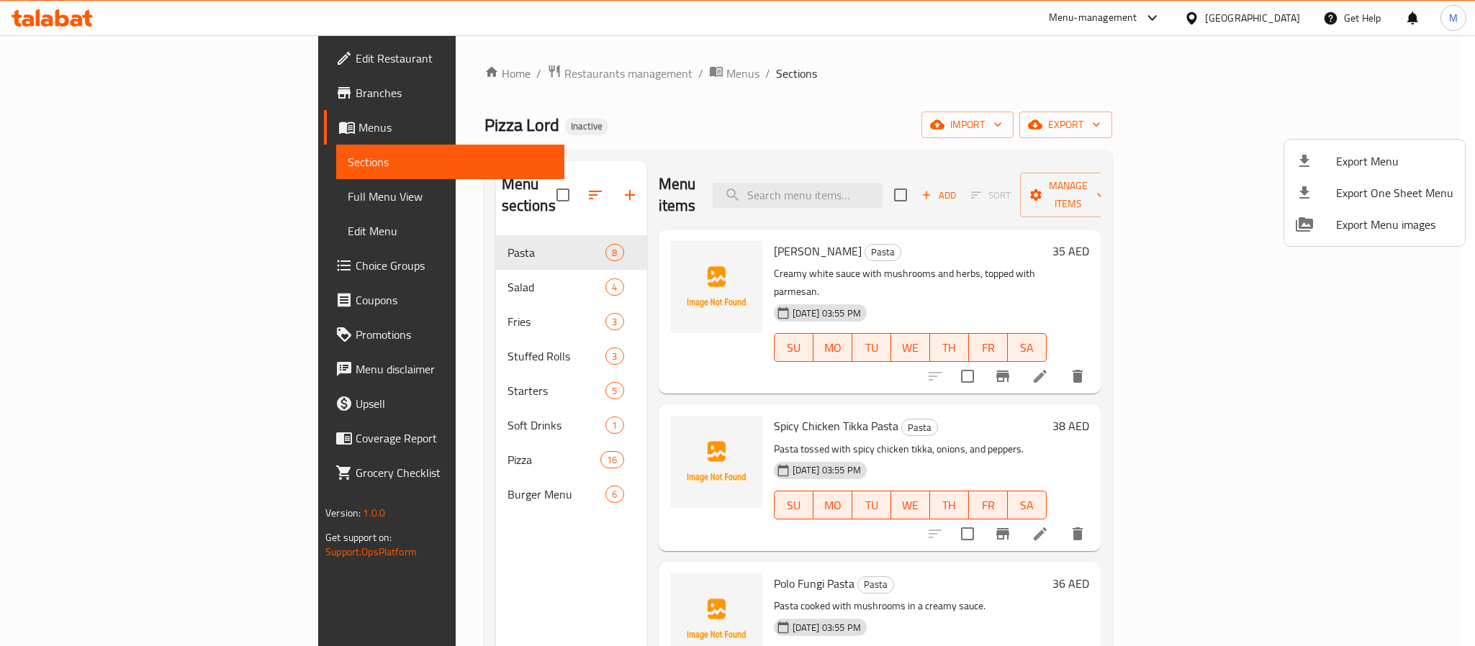
click at [564, 93] on div at bounding box center [737, 323] width 1475 height 646
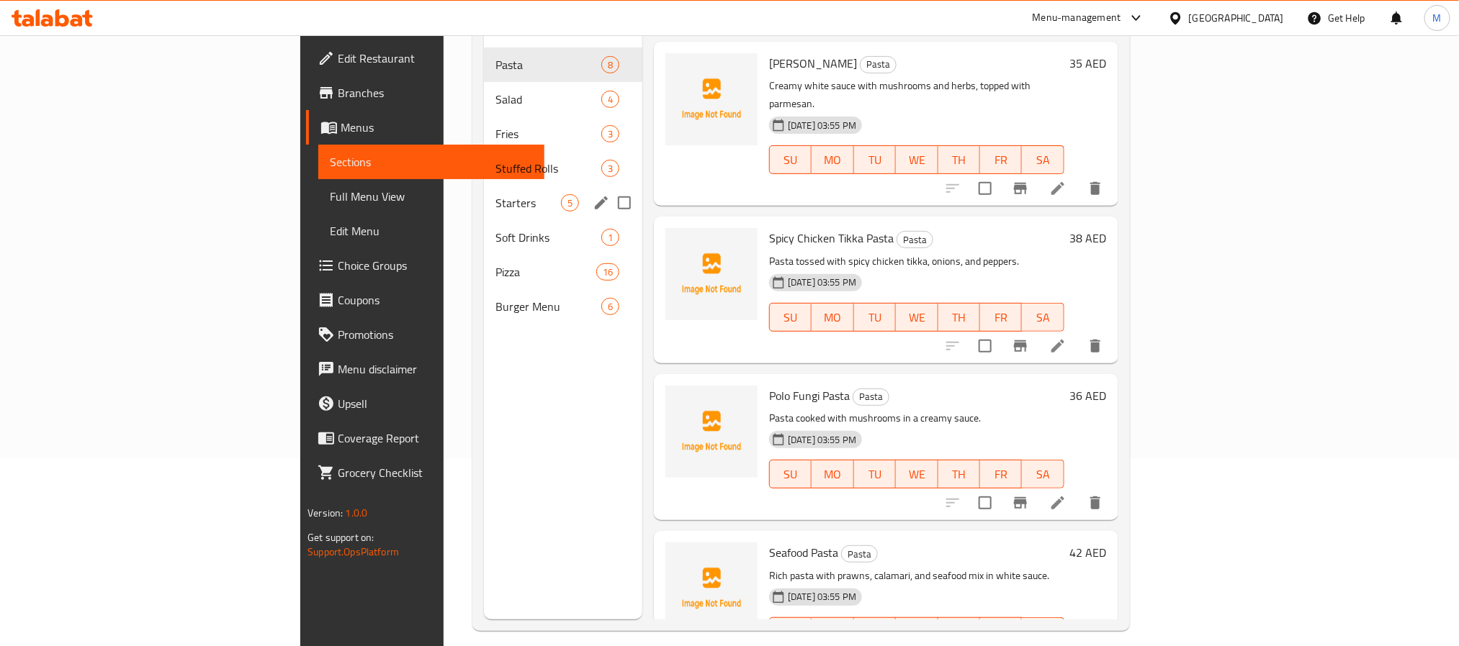
scroll to position [94, 0]
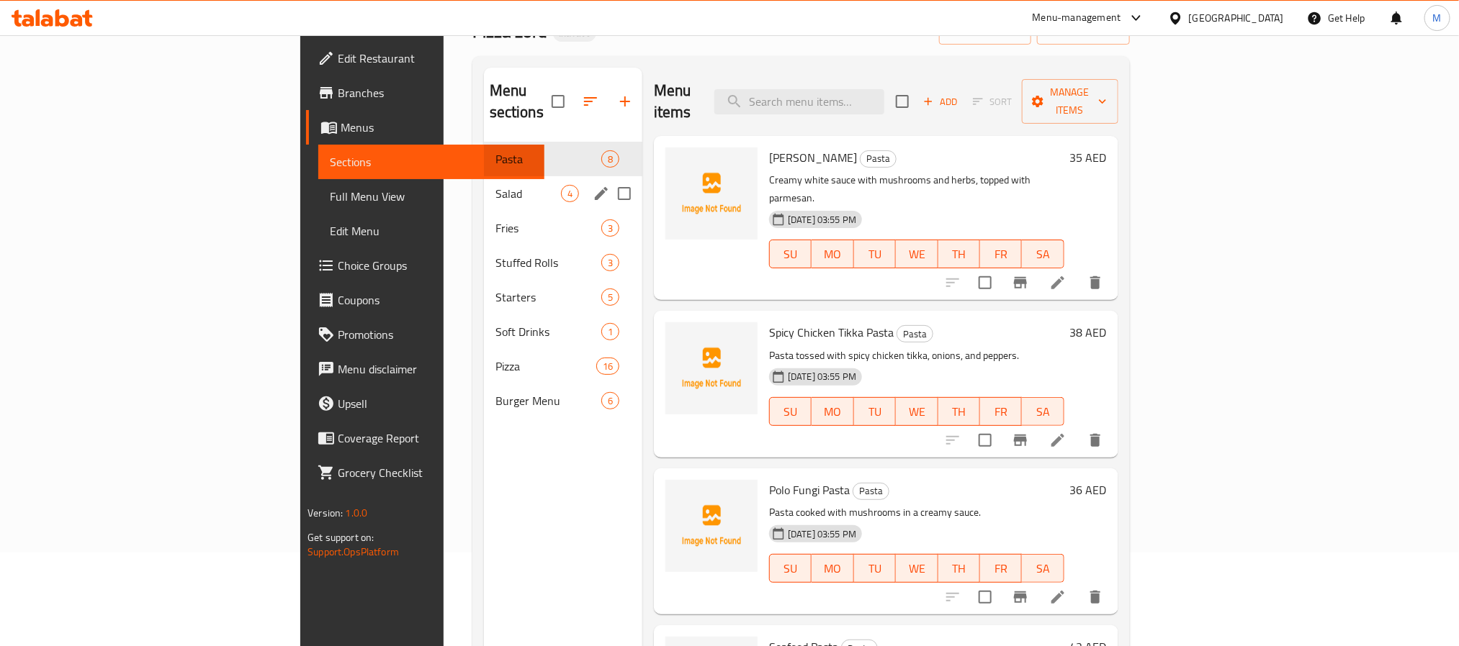
click at [484, 184] on div "Salad 4" at bounding box center [563, 193] width 158 height 35
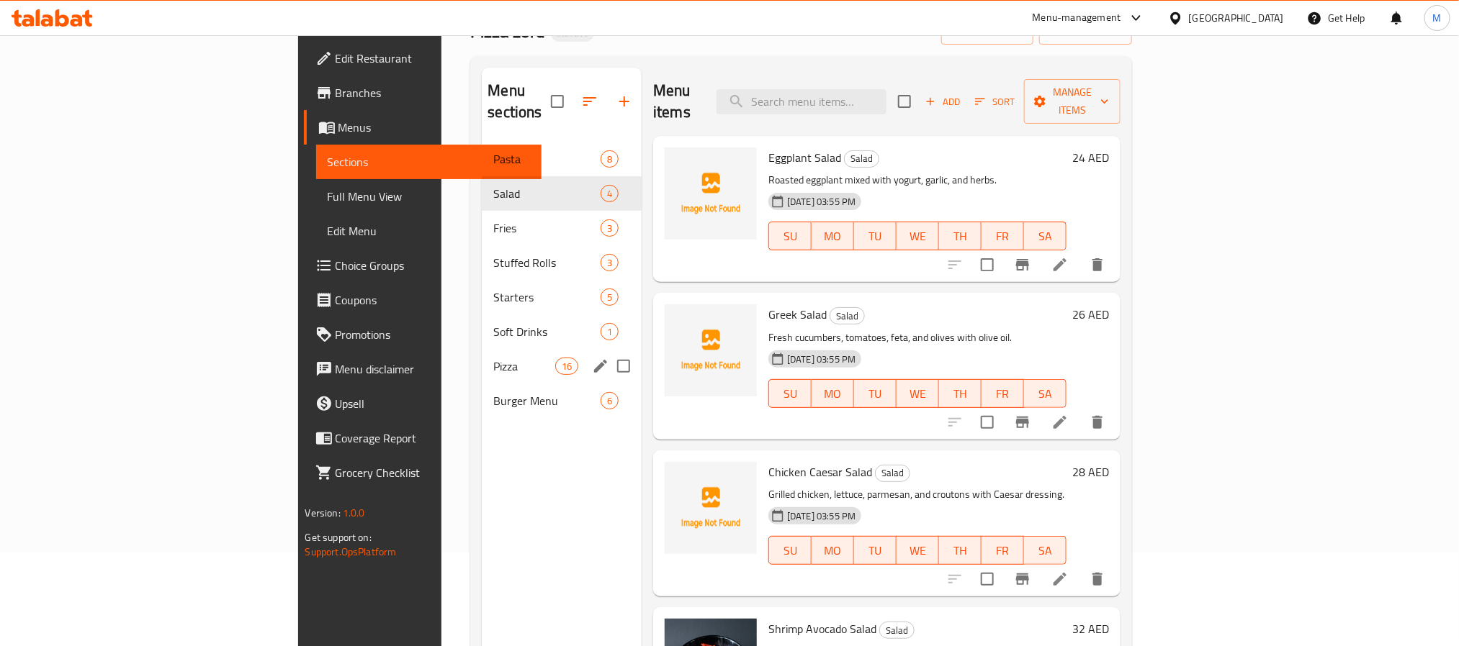
click at [493, 358] on span "Pizza" at bounding box center [523, 366] width 61 height 17
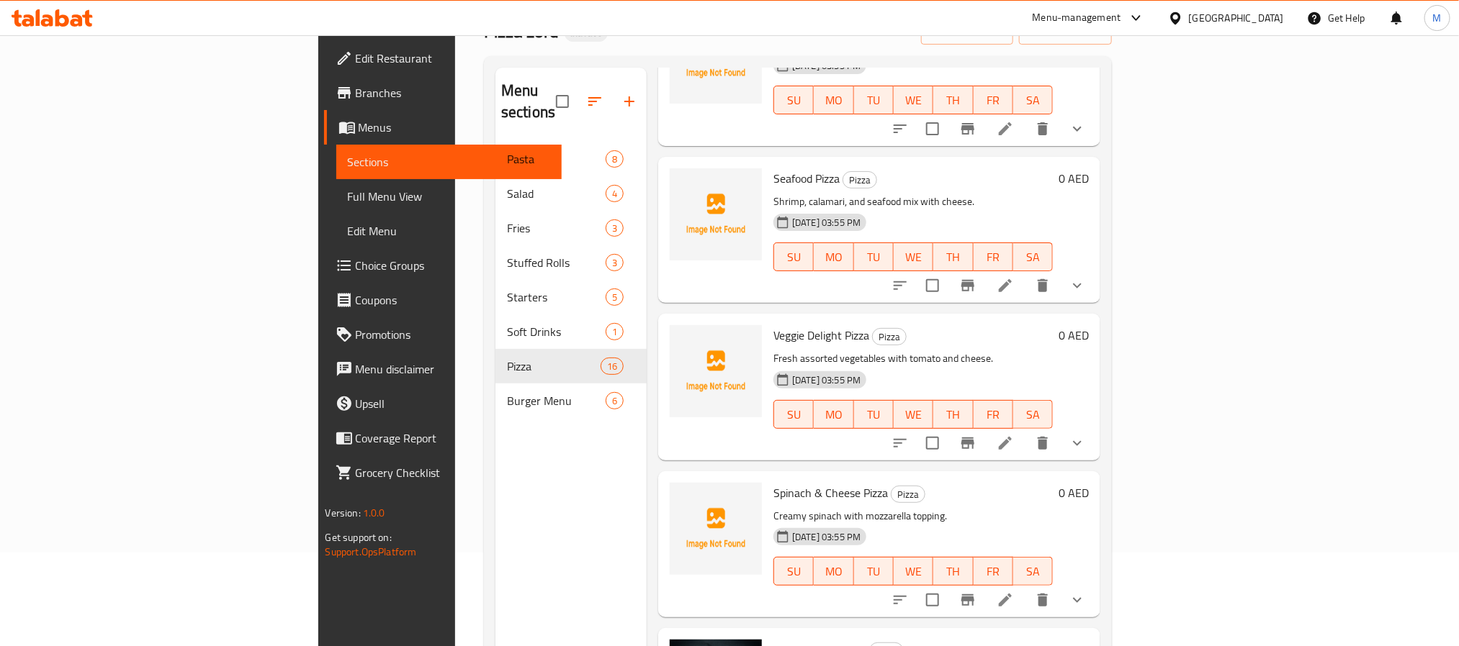
scroll to position [1903, 0]
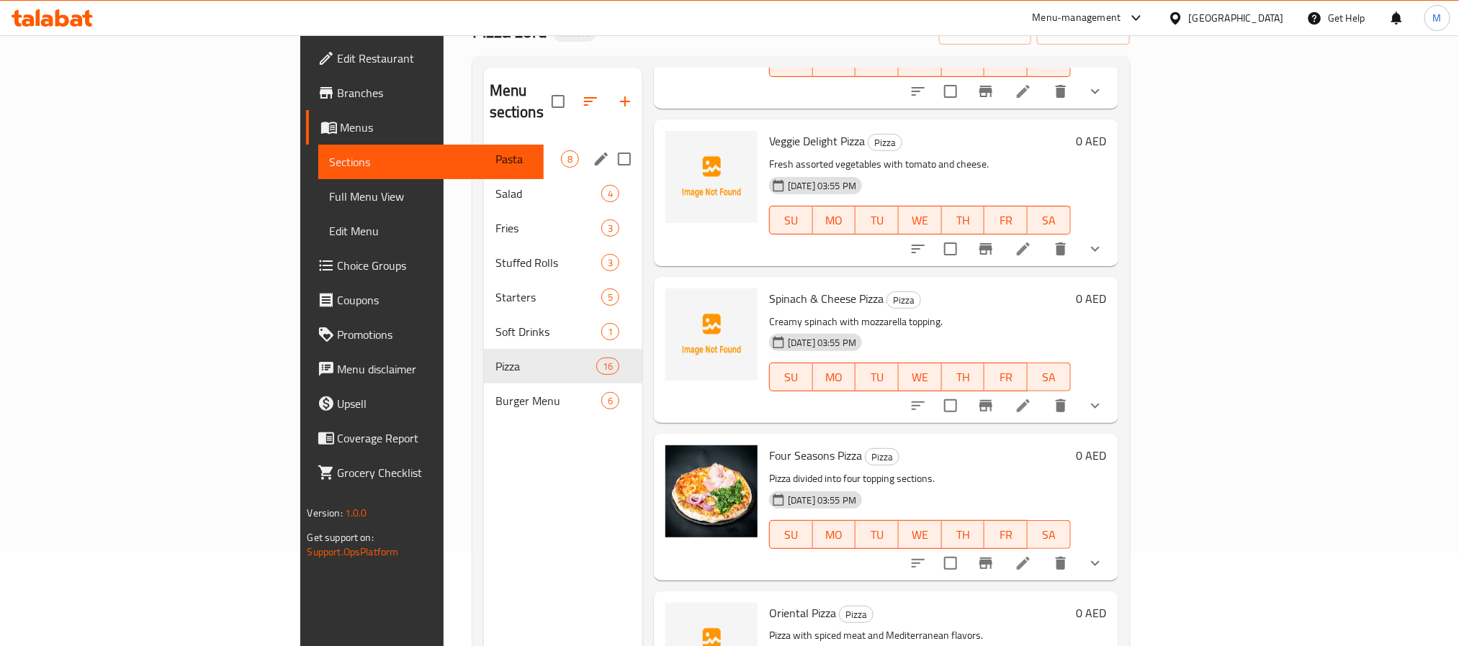
click at [484, 142] on div "Pasta 8" at bounding box center [563, 159] width 158 height 35
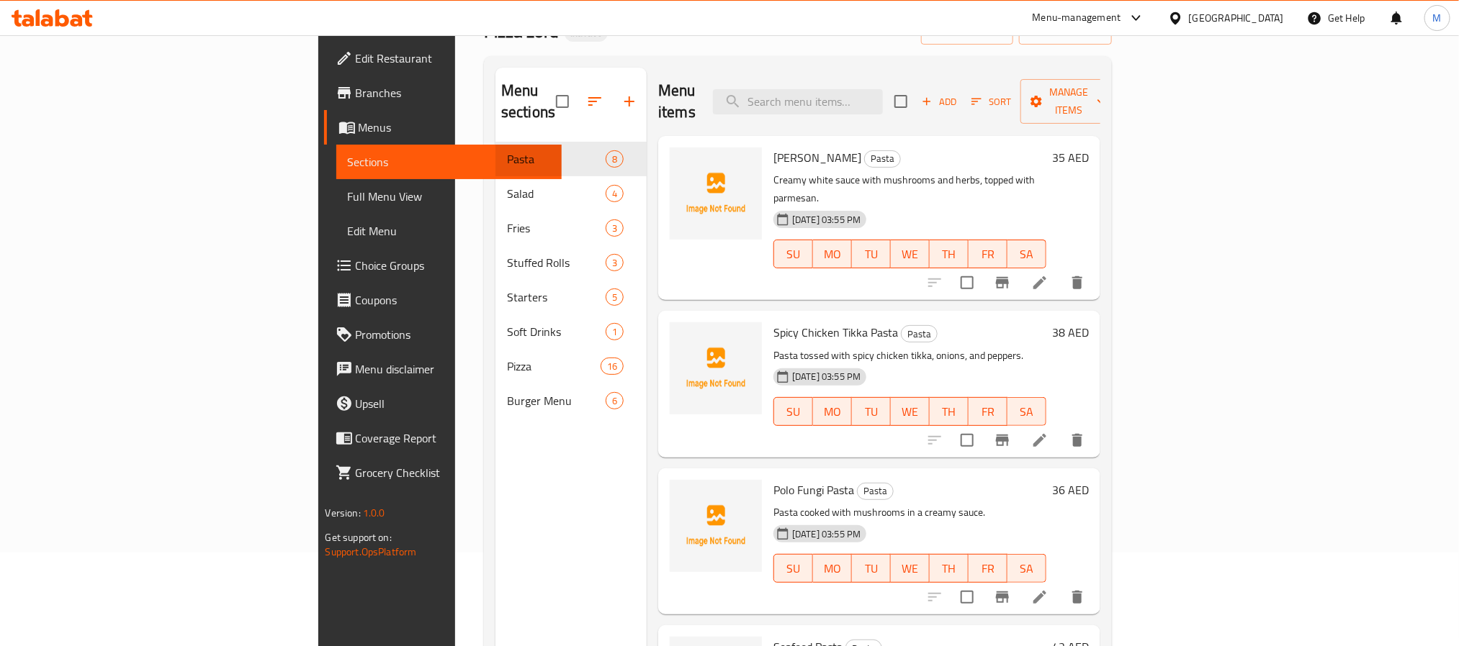
click at [773, 147] on span "Alfredo Pasta" at bounding box center [817, 158] width 88 height 22
copy span "Alfredo"
click at [773, 322] on span "Spicy Chicken Tikka Pasta" at bounding box center [835, 333] width 125 height 22
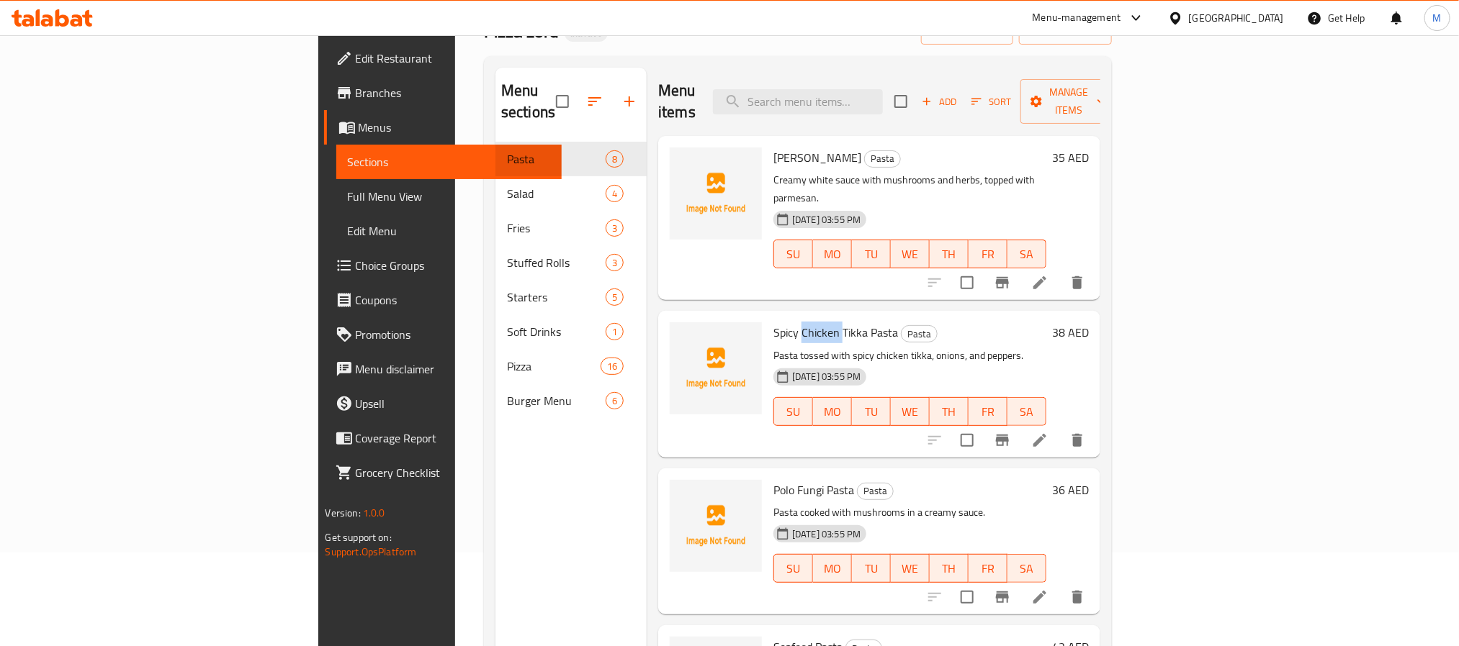
copy span "Chicken"
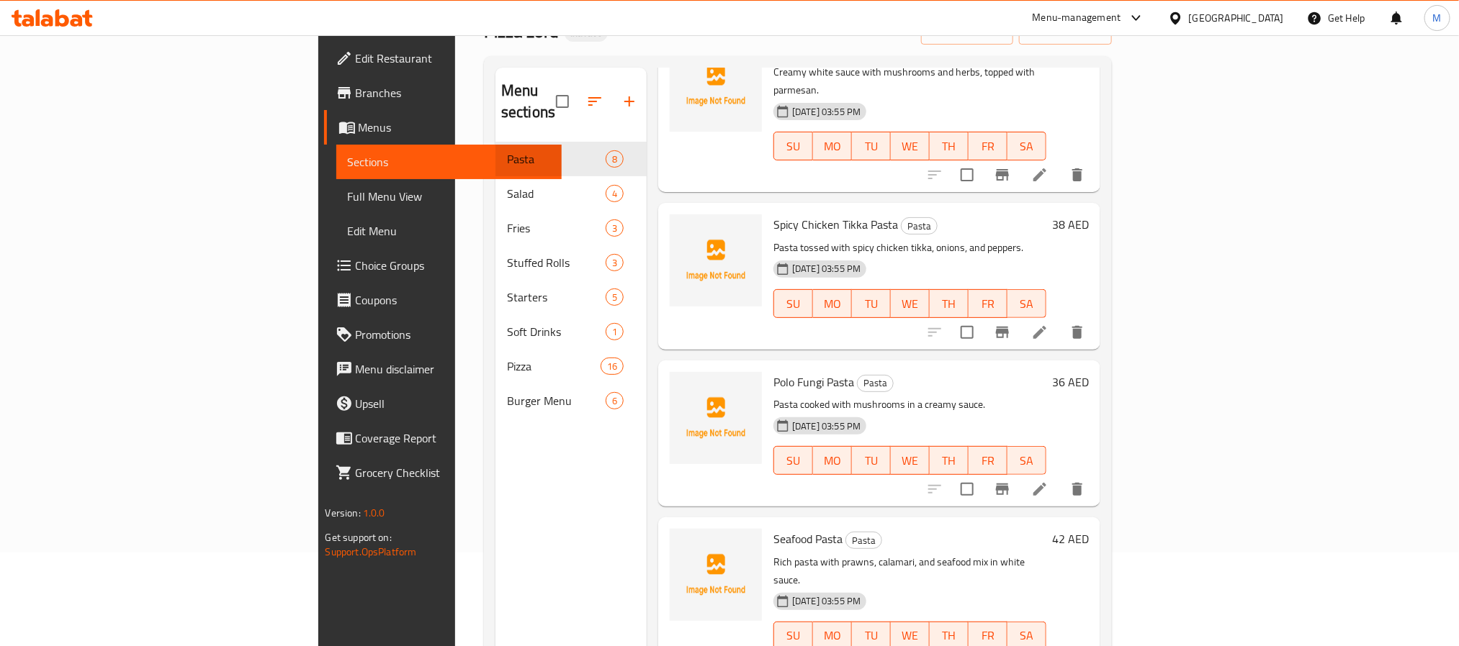
click at [773, 371] on span "Polo Fungi Pasta" at bounding box center [813, 382] width 81 height 22
copy span "Fungi"
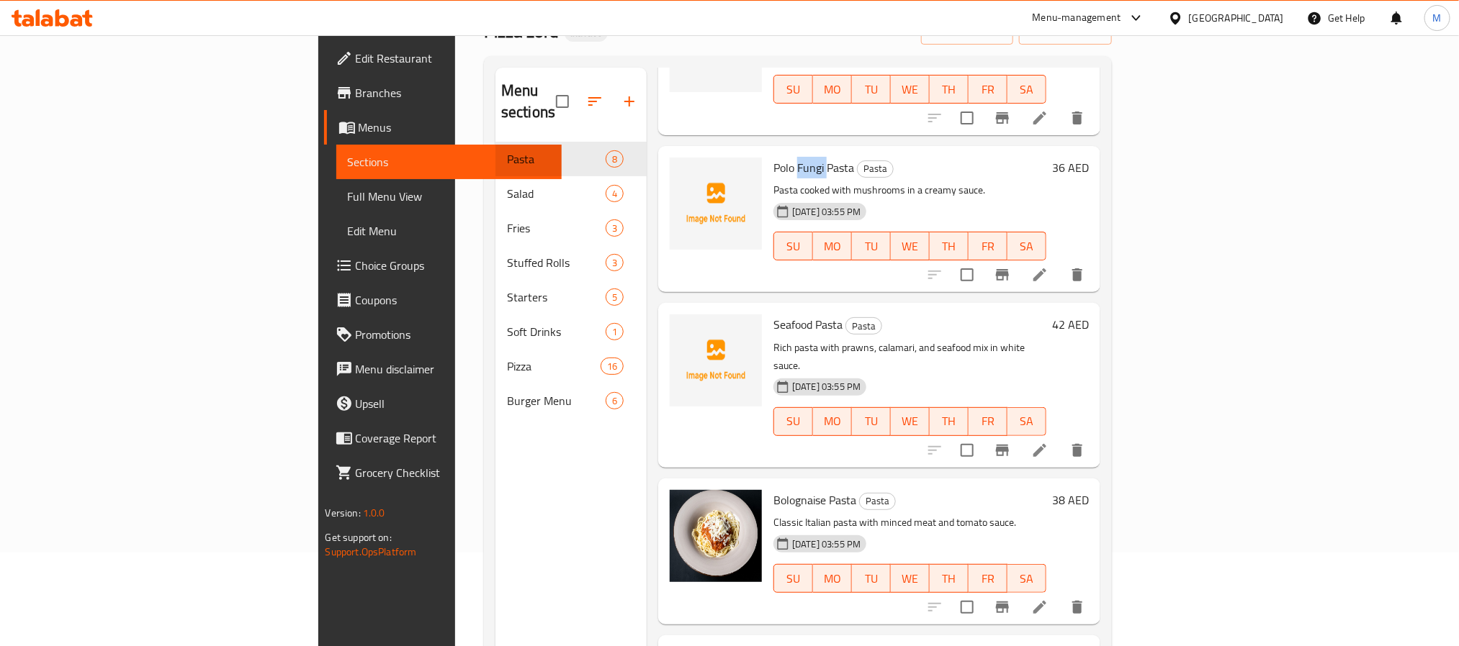
scroll to position [324, 0]
click at [773, 312] on span "Seafood Pasta" at bounding box center [807, 323] width 69 height 22
copy span "Pasta"
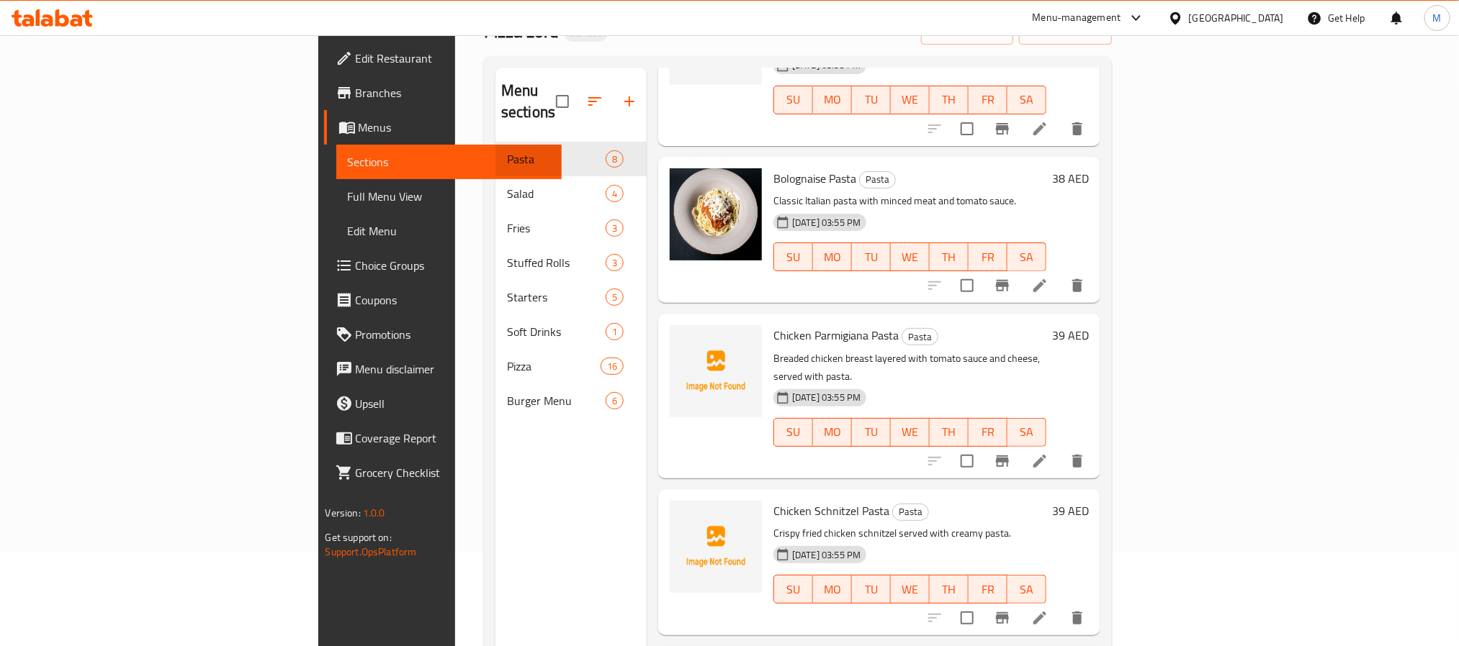
scroll to position [646, 0]
click at [773, 166] on span "Bolognaise Pasta" at bounding box center [814, 177] width 83 height 22
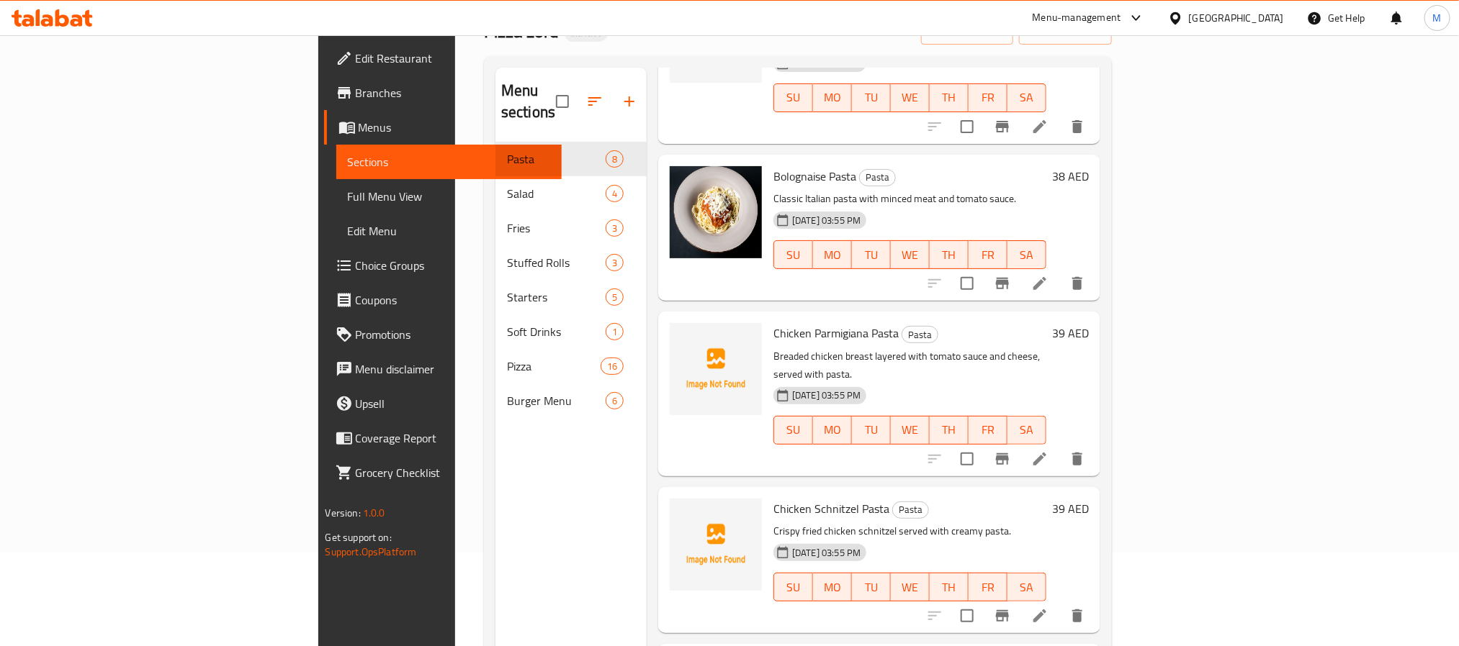
copy span "Pasta"
click at [773, 166] on span "Bolognaise Pasta" at bounding box center [814, 177] width 83 height 22
copy span "Bolognaise"
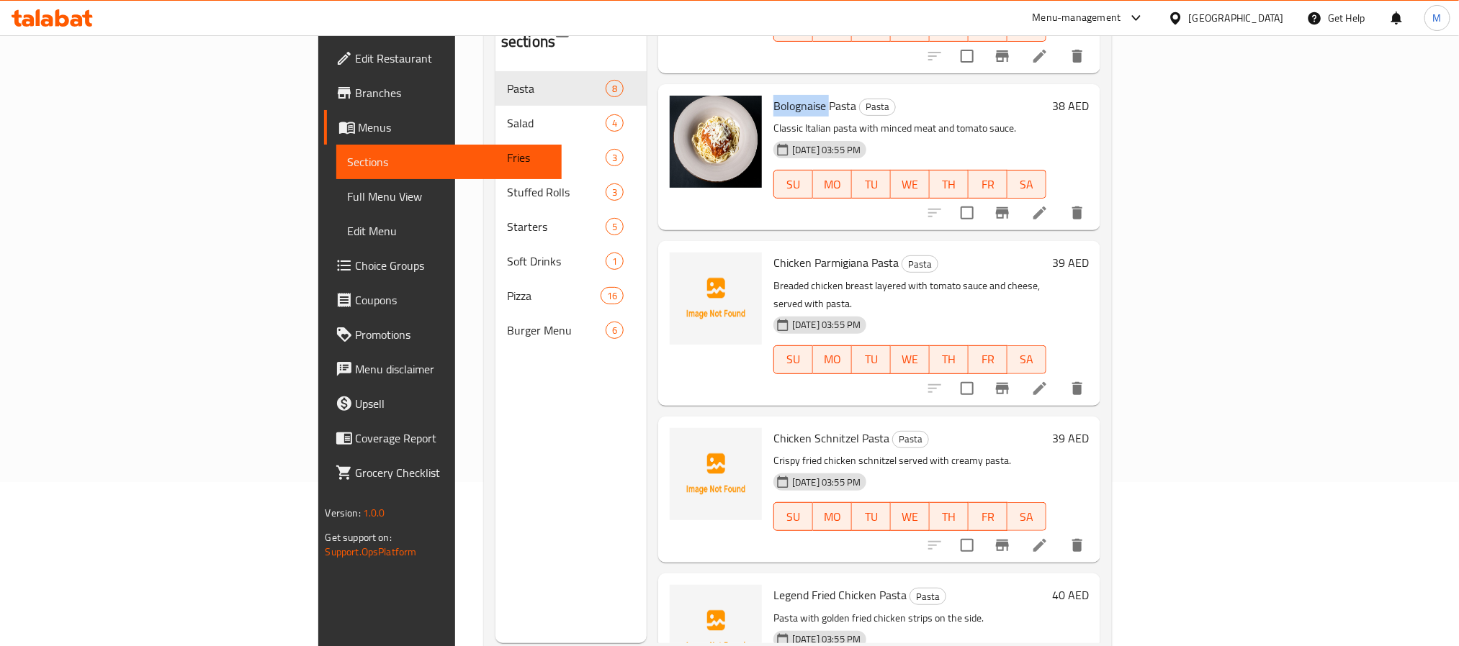
scroll to position [202, 0]
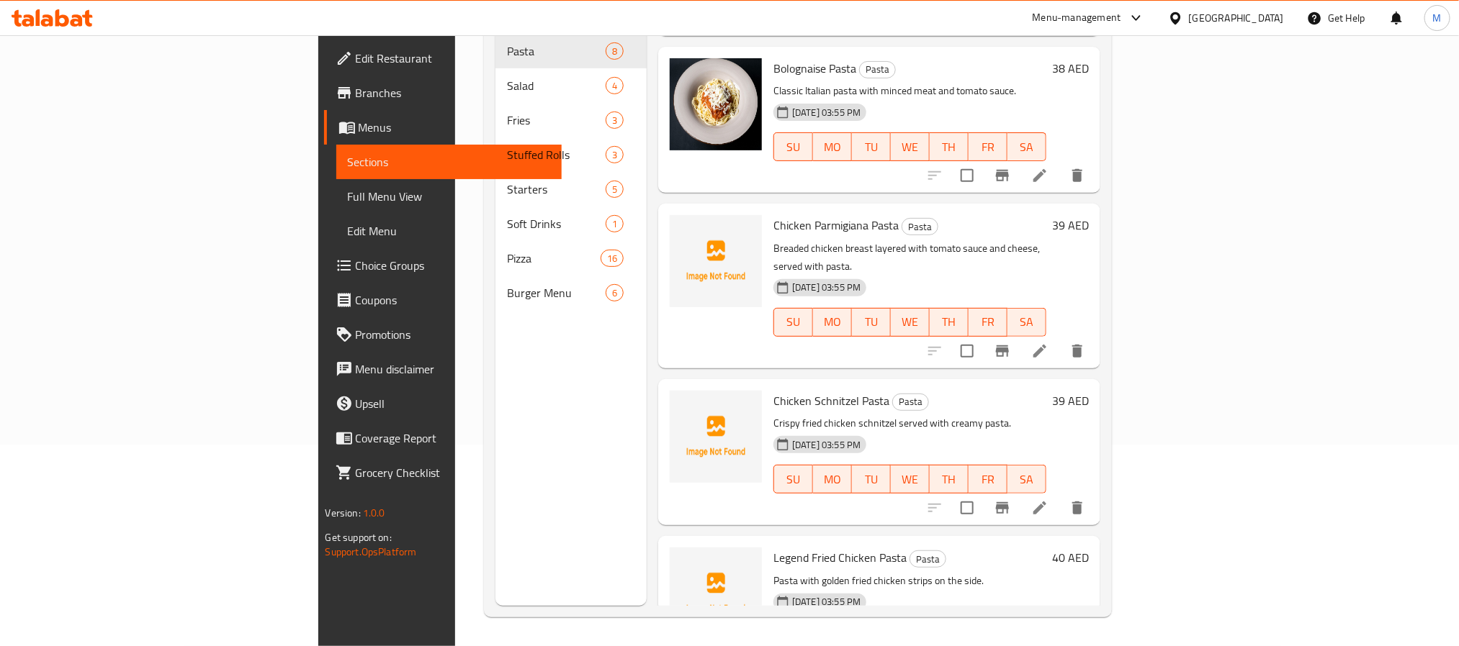
click at [776, 215] on span "Chicken Parmigiana Pasta" at bounding box center [835, 226] width 125 height 22
copy span "Parmigiana"
click at [773, 390] on span "Chicken Schnitzel Pasta" at bounding box center [831, 401] width 116 height 22
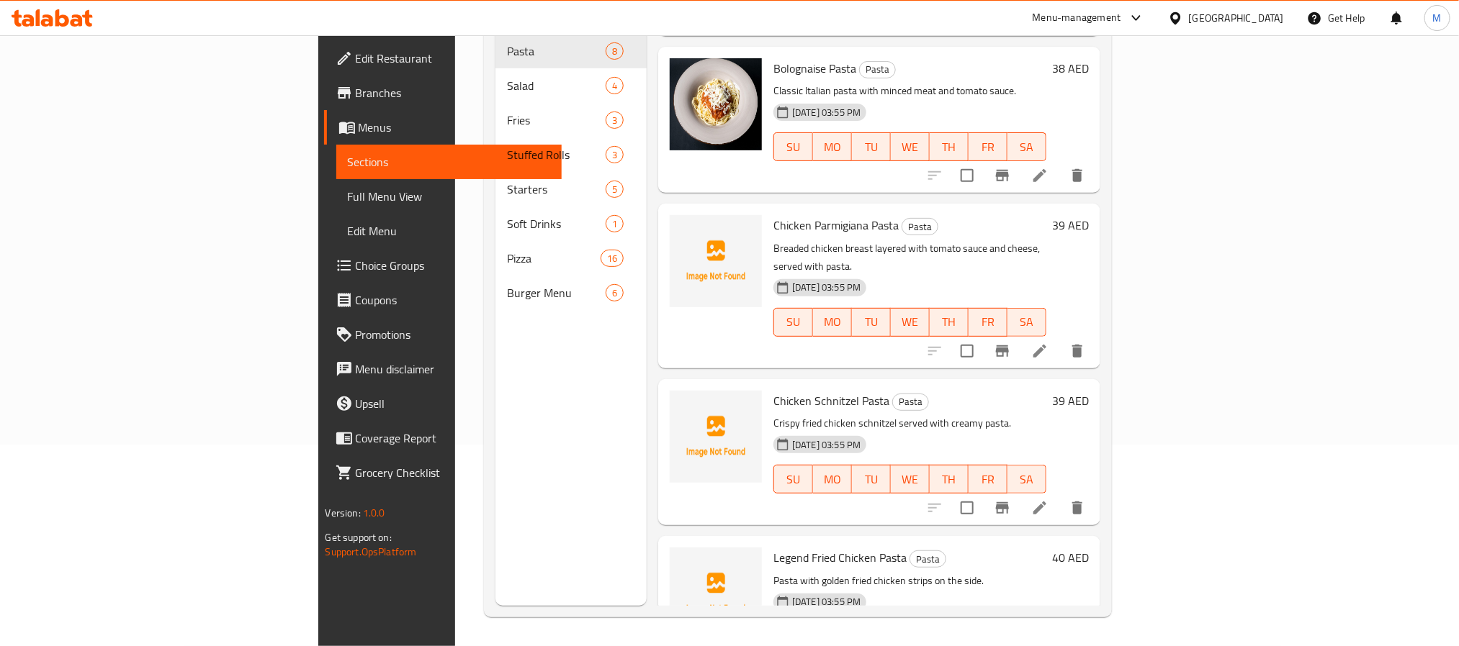
click at [773, 390] on span "Chicken Schnitzel Pasta" at bounding box center [831, 401] width 116 height 22
copy span "Chicken"
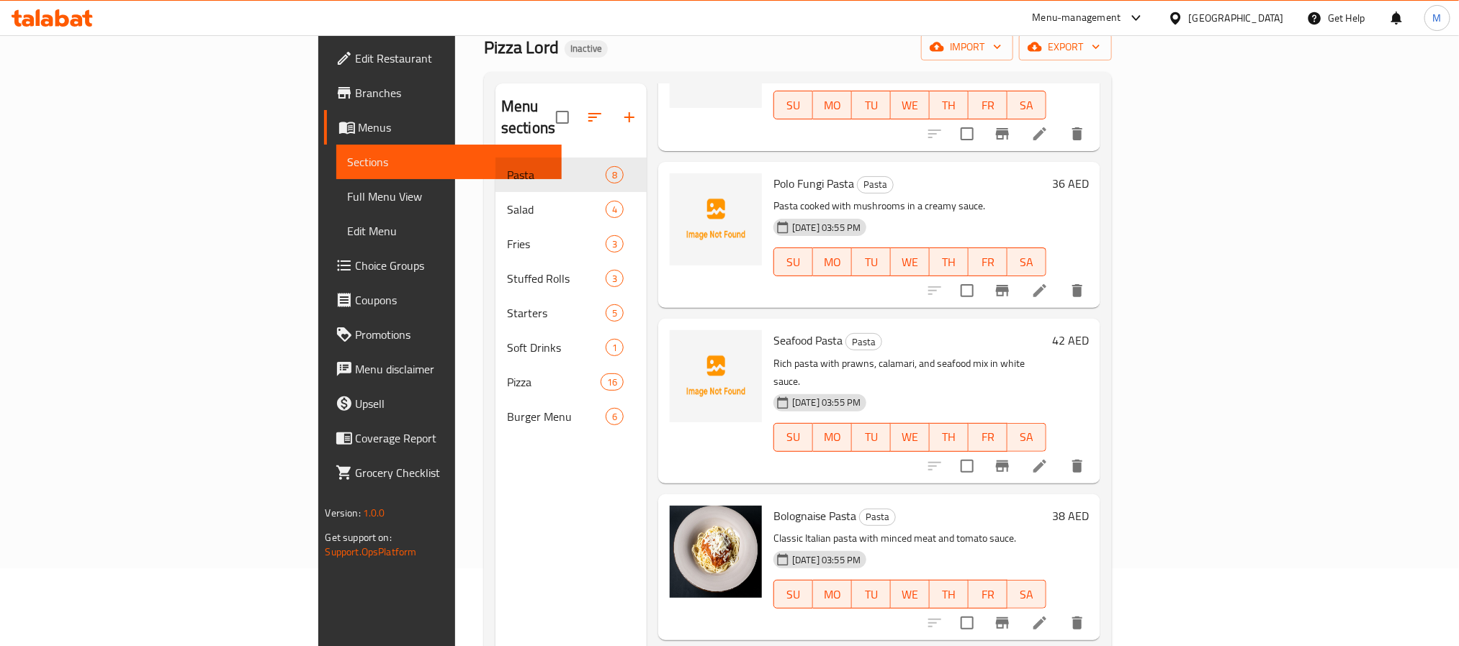
scroll to position [0, 0]
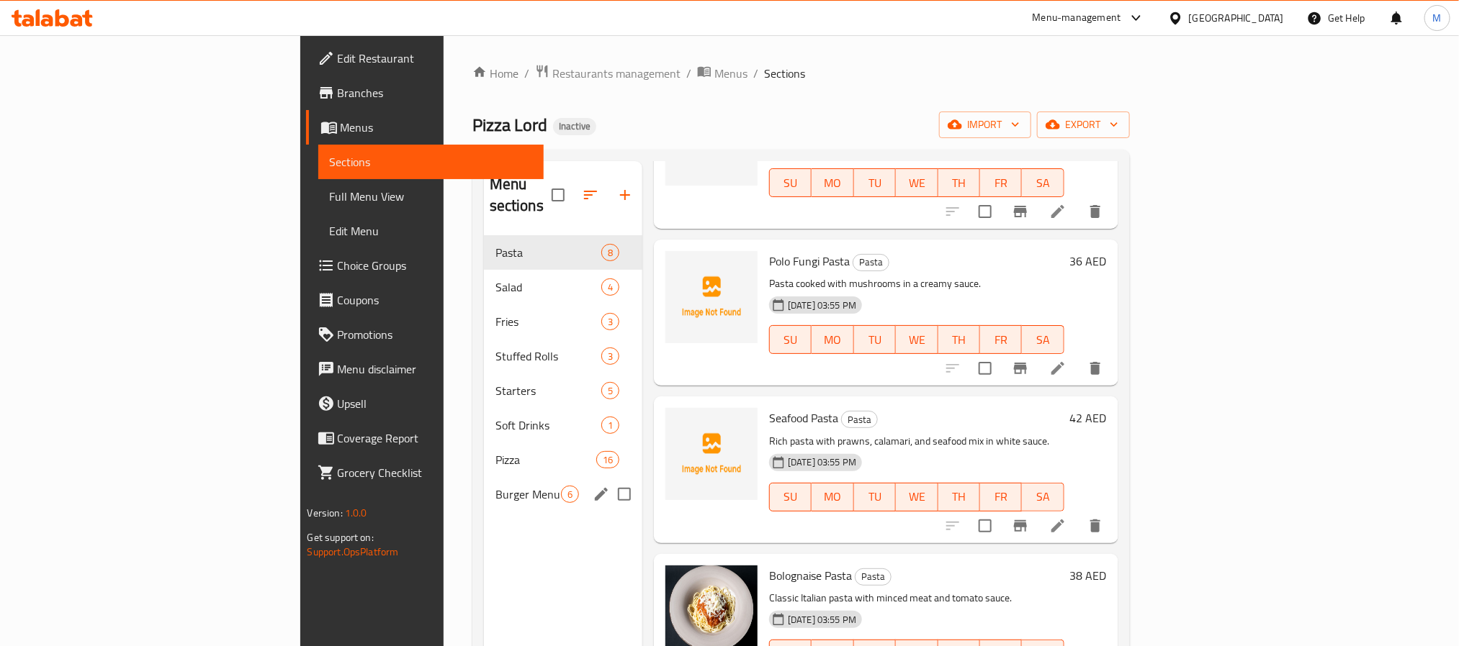
click at [484, 477] on div "Burger Menu 6" at bounding box center [563, 494] width 158 height 35
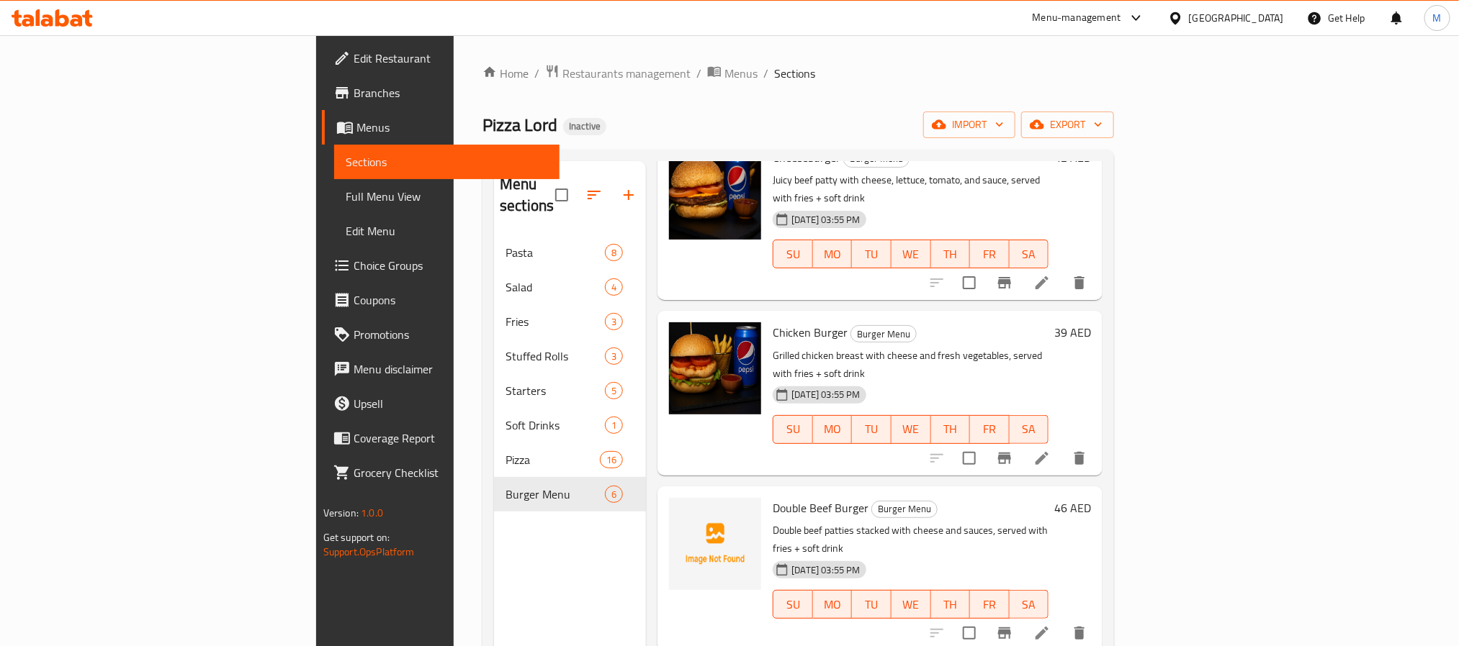
scroll to position [216, 0]
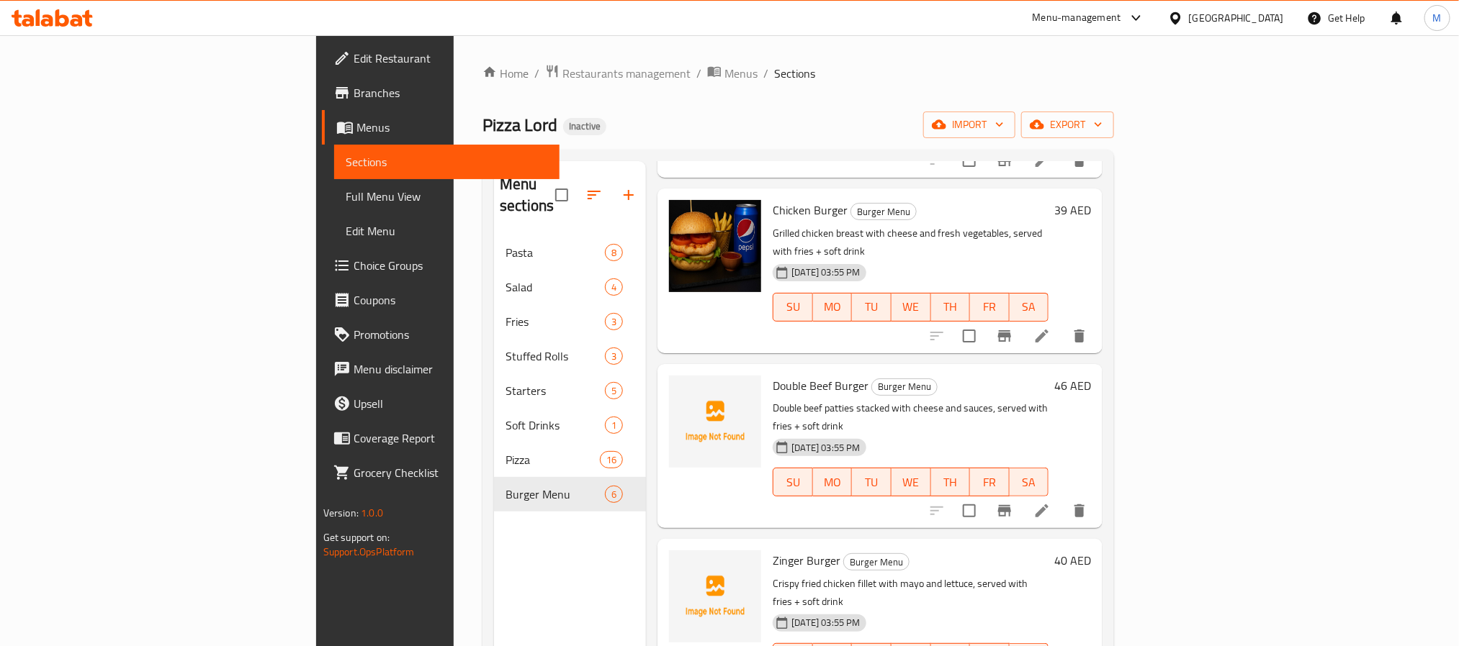
click at [772, 375] on span "Double Beef Burger" at bounding box center [820, 386] width 96 height 22
copy span "Beef"
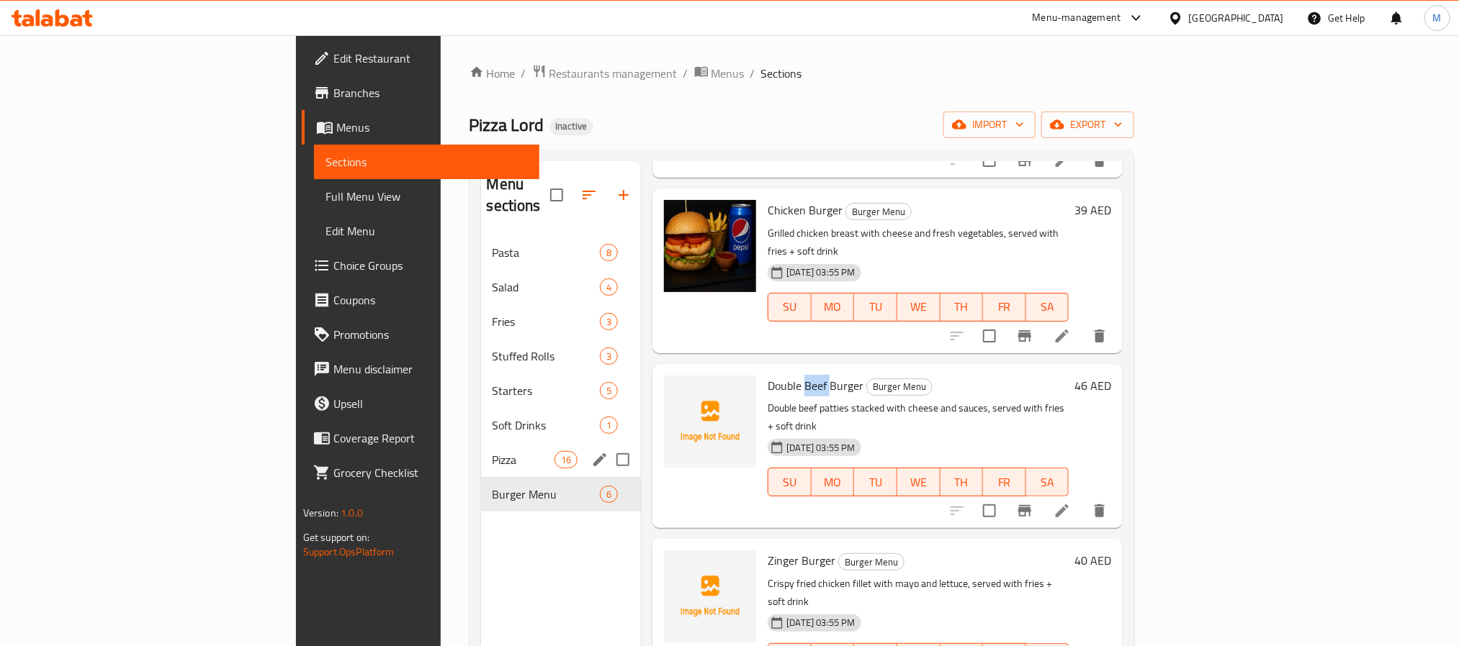
click at [481, 452] on div "Pizza 16" at bounding box center [561, 460] width 161 height 35
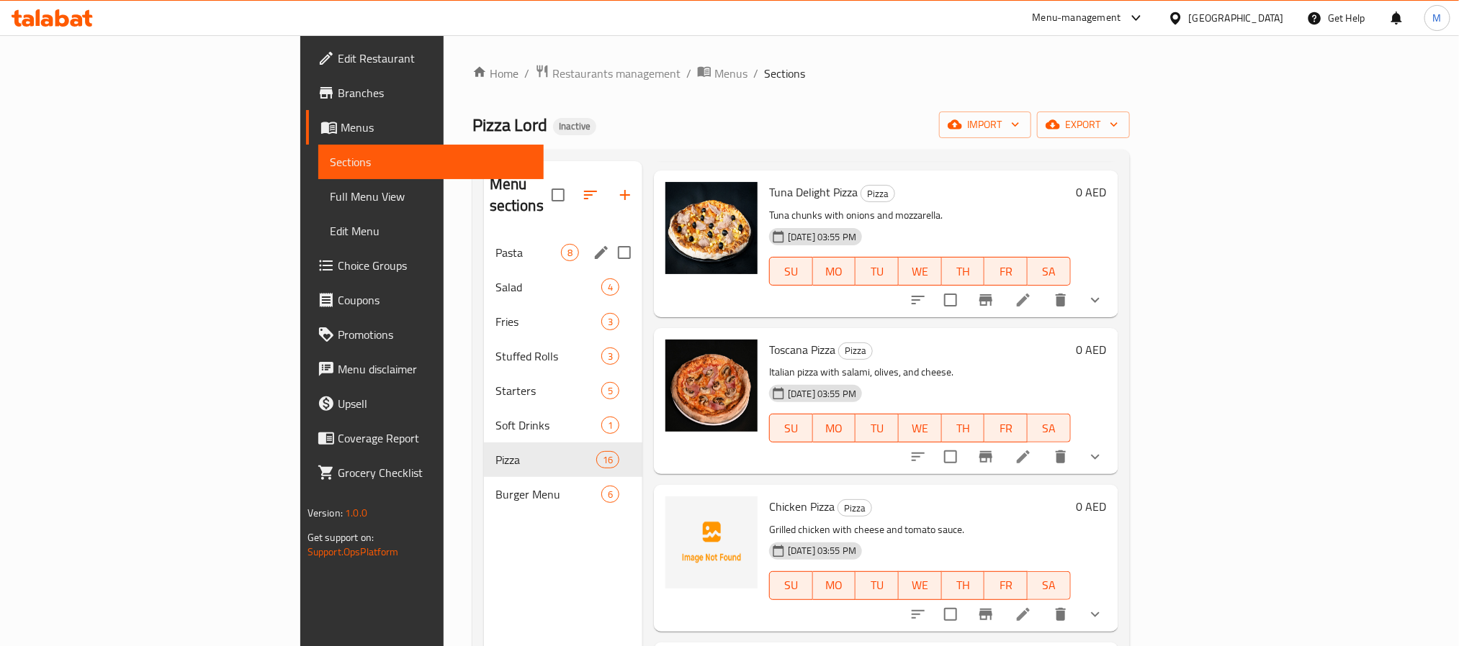
click at [484, 246] on div "Pasta 8" at bounding box center [563, 252] width 158 height 35
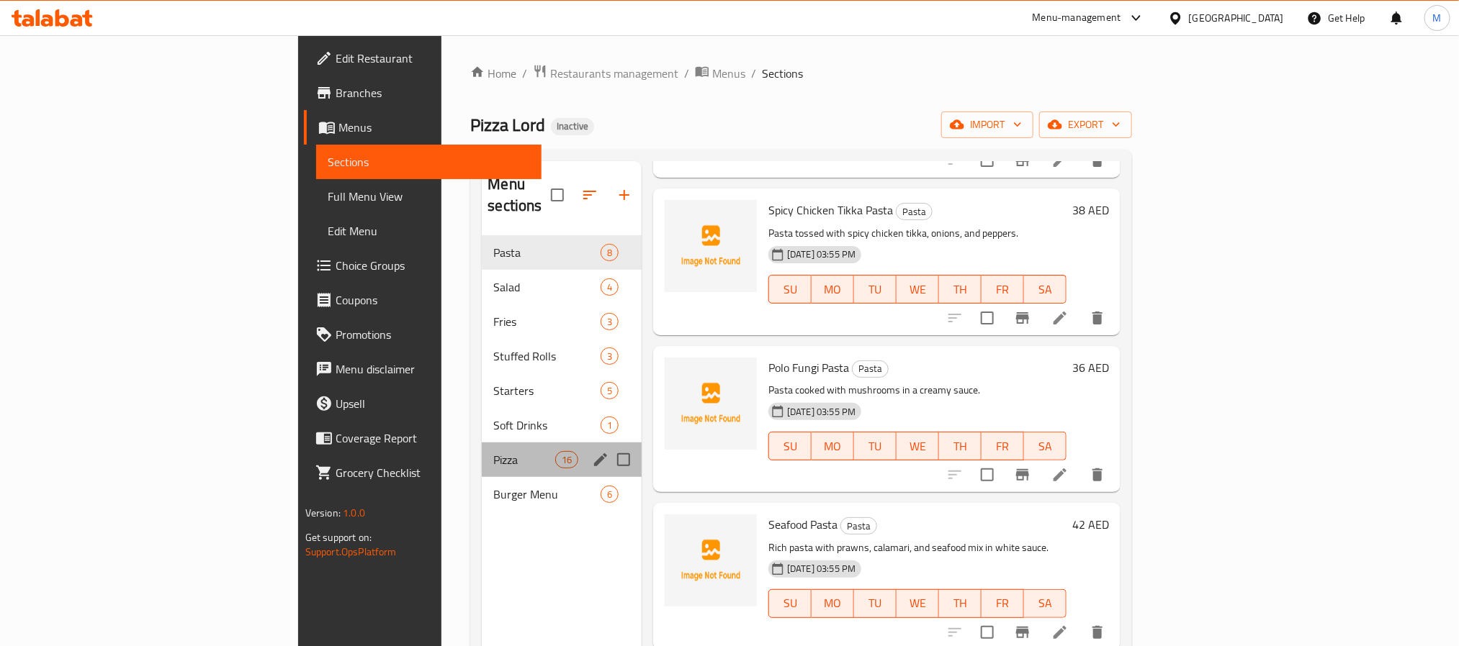
click at [482, 454] on div "Pizza 16" at bounding box center [562, 460] width 160 height 35
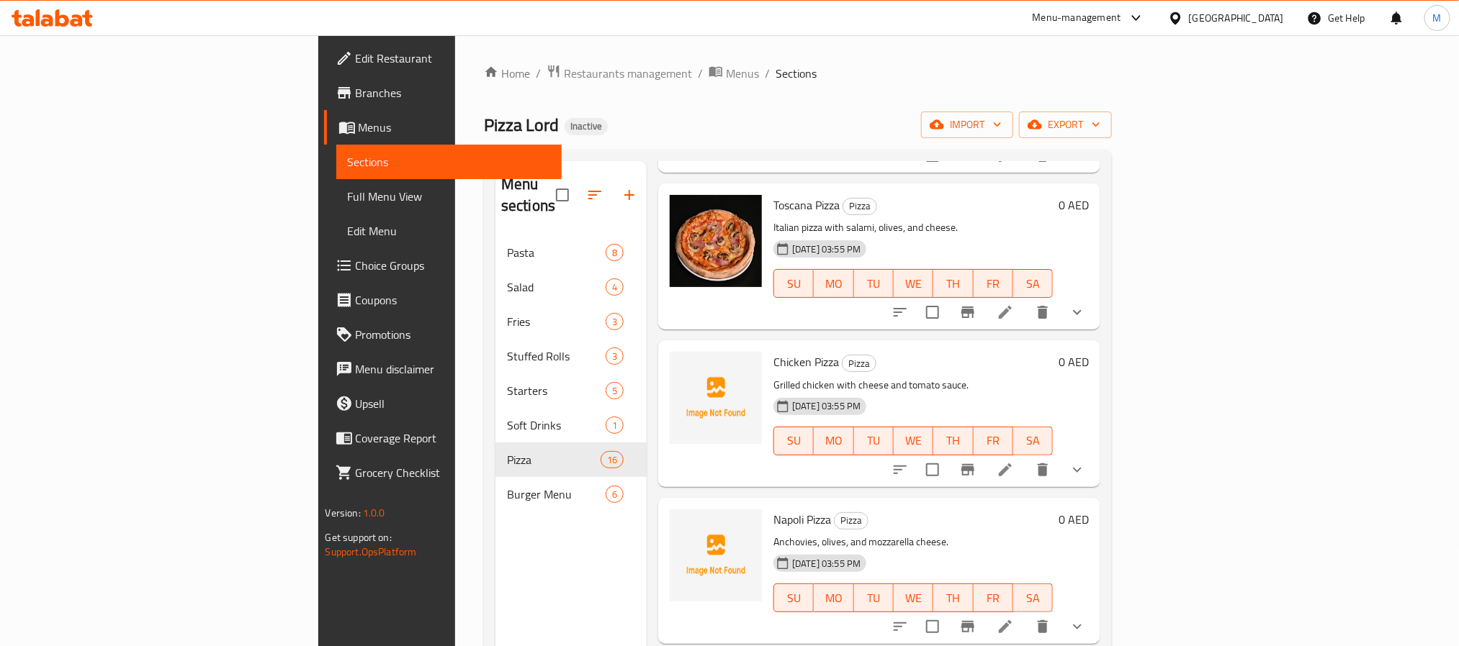
scroll to position [432, 0]
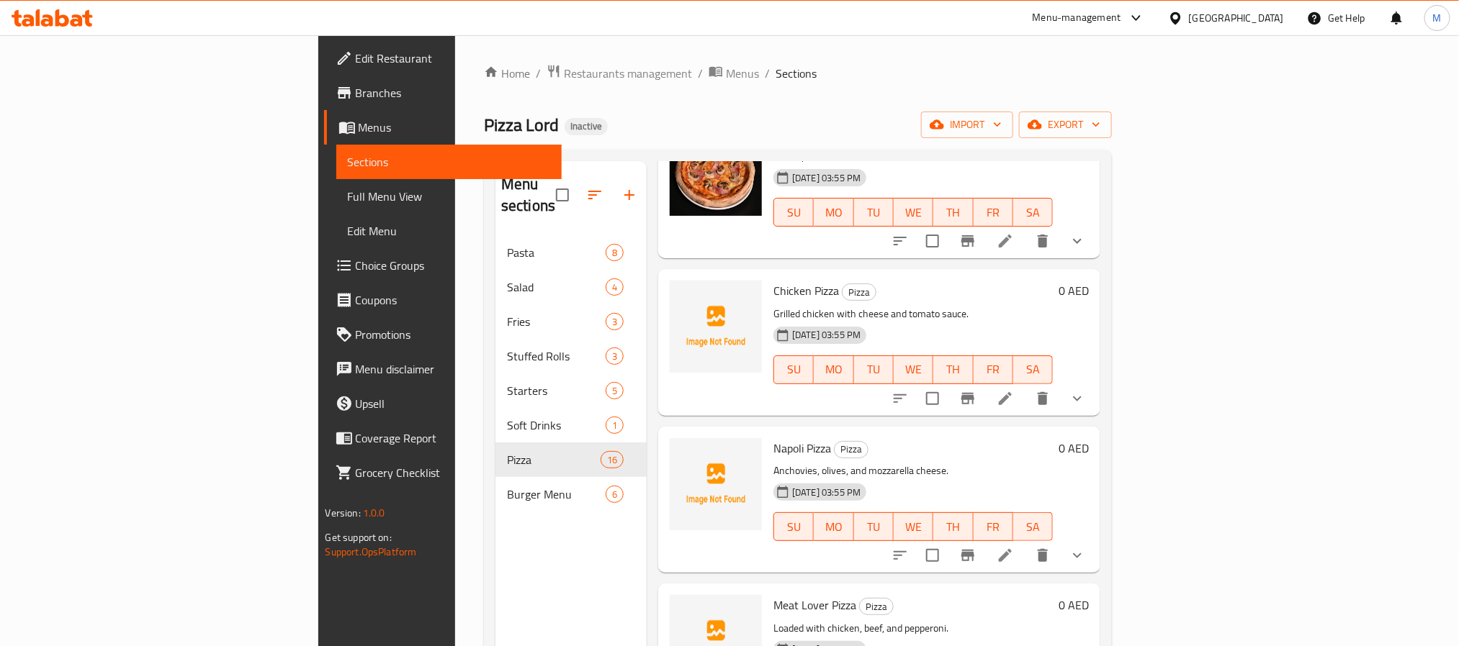
click at [773, 280] on span "Chicken Pizza" at bounding box center [806, 291] width 66 height 22
copy span "Chicken"
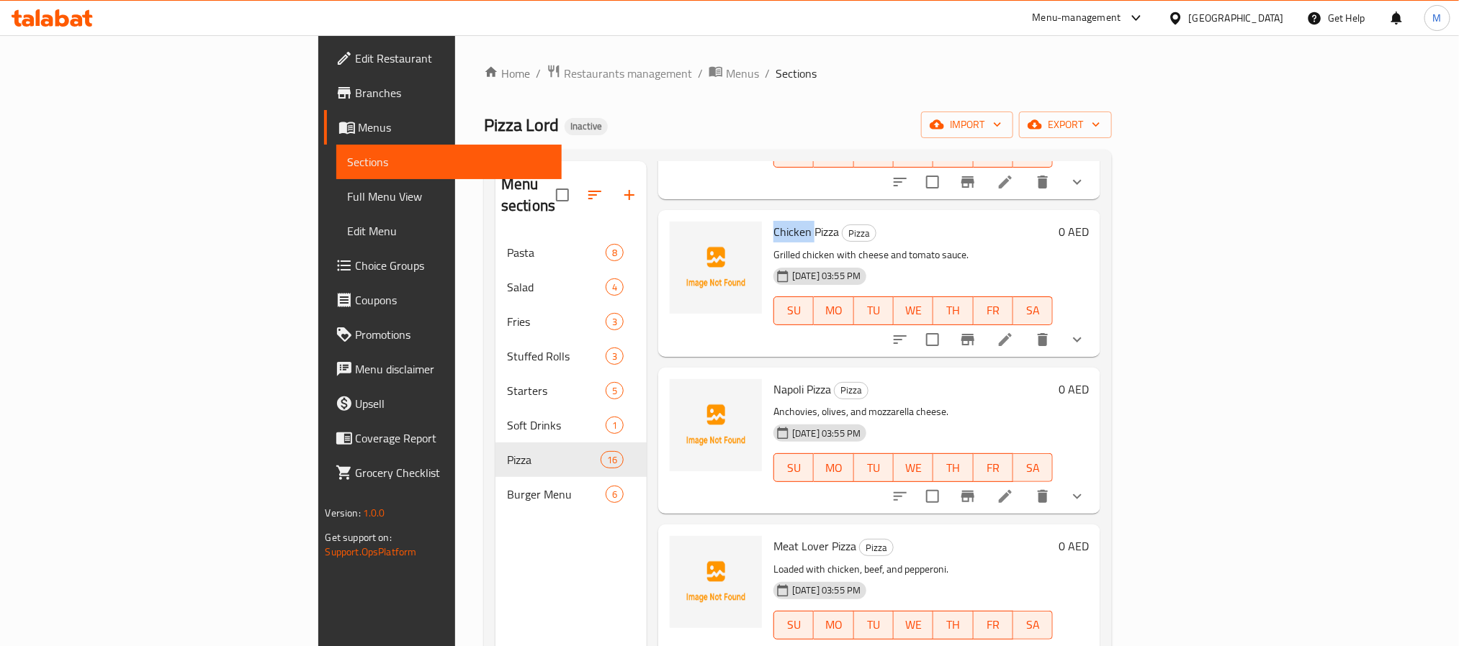
scroll to position [540, 0]
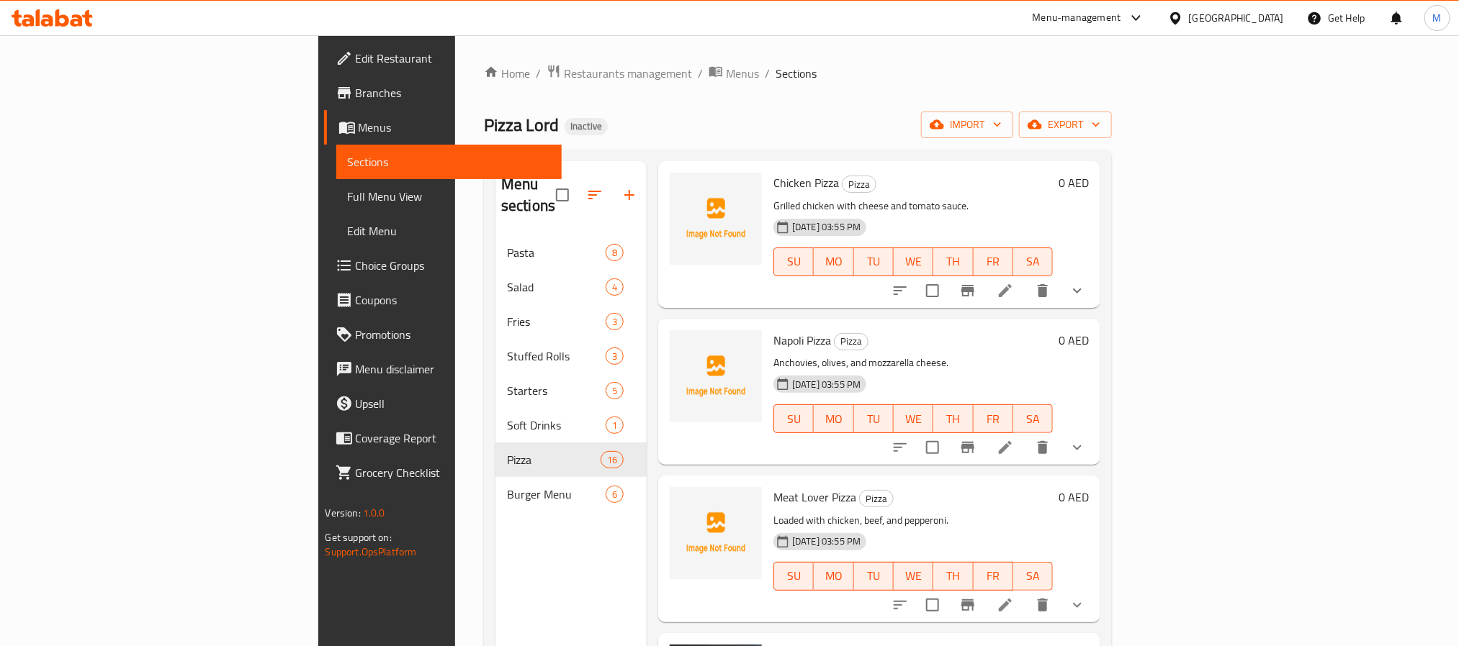
click at [773, 330] on span "Napoli Pizza" at bounding box center [802, 341] width 58 height 22
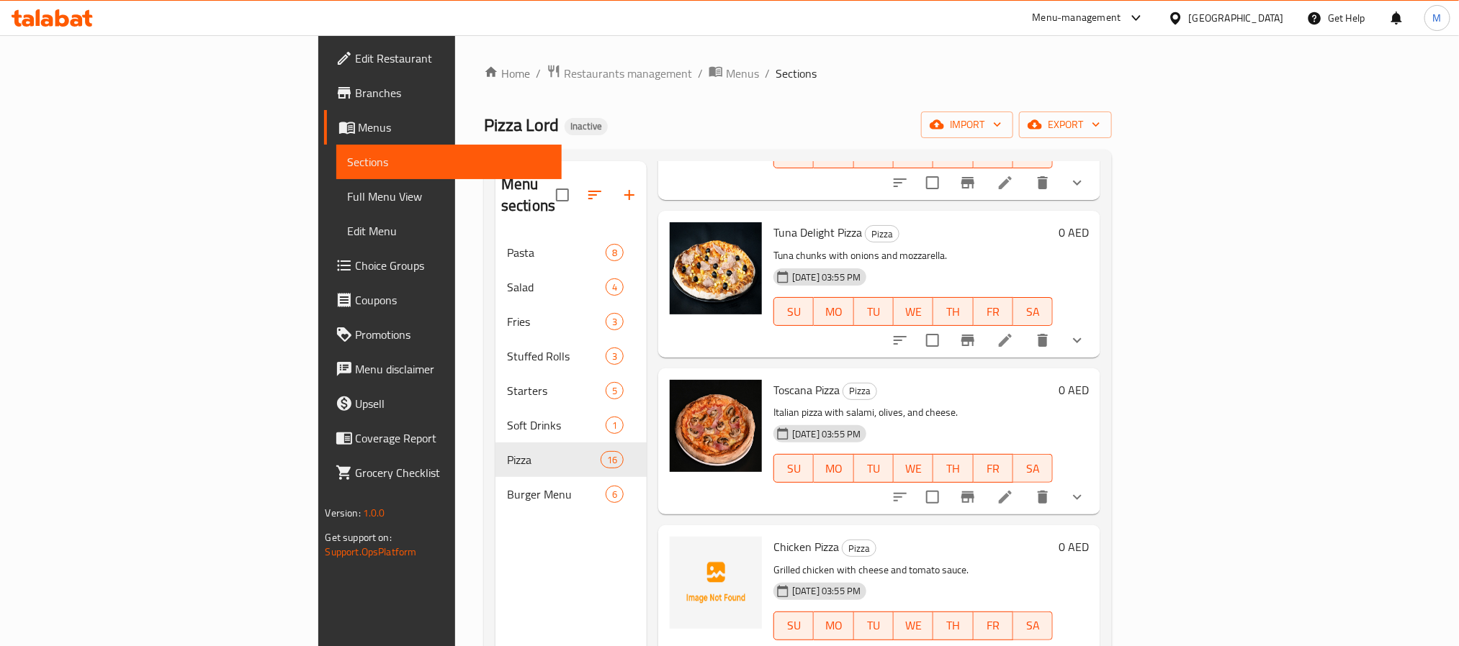
scroll to position [0, 0]
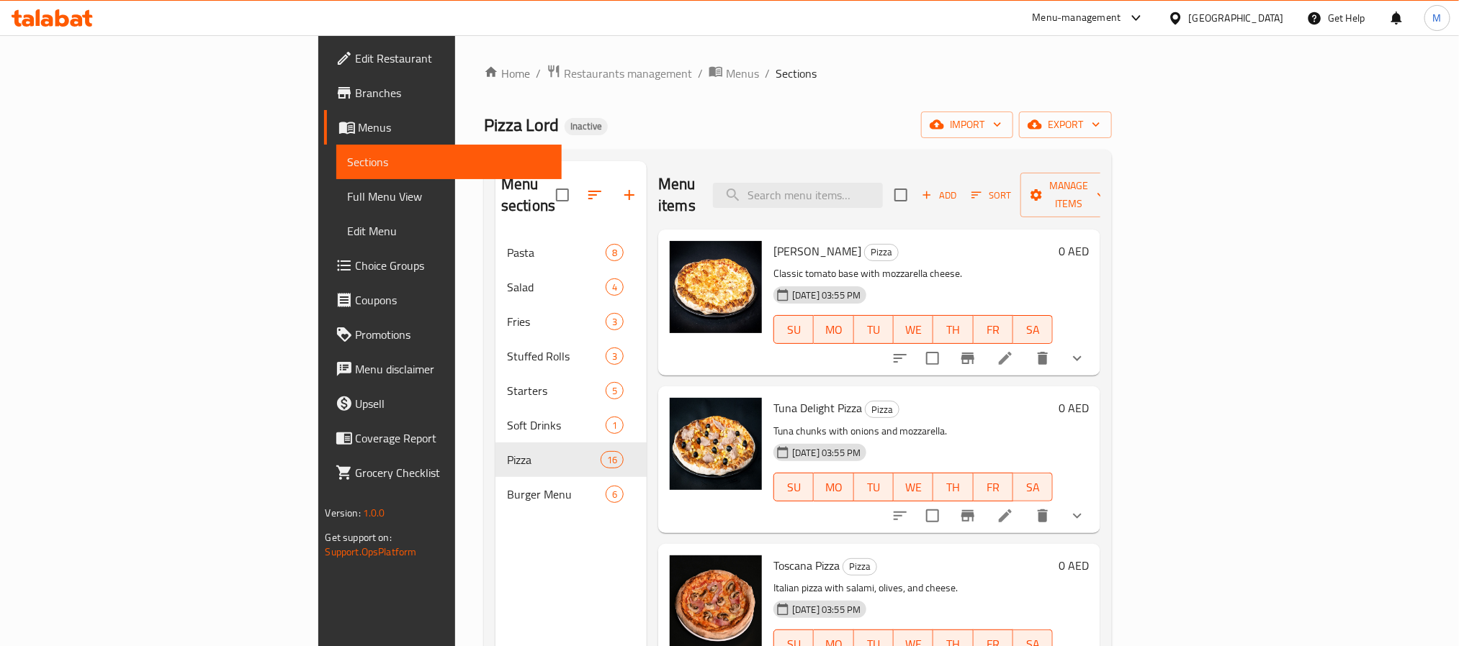
click at [1209, 12] on div "[GEOGRAPHIC_DATA]" at bounding box center [1236, 18] width 95 height 16
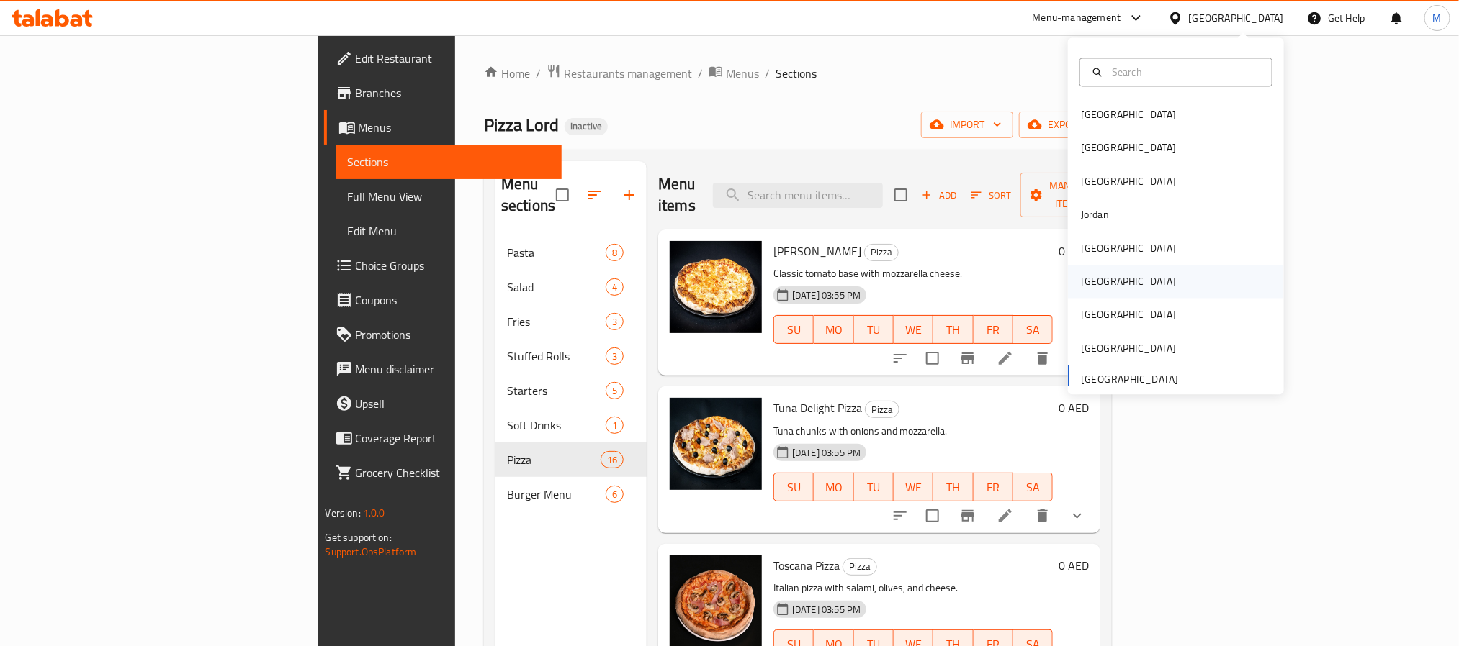
click at [1084, 284] on div "Oman" at bounding box center [1128, 282] width 95 height 16
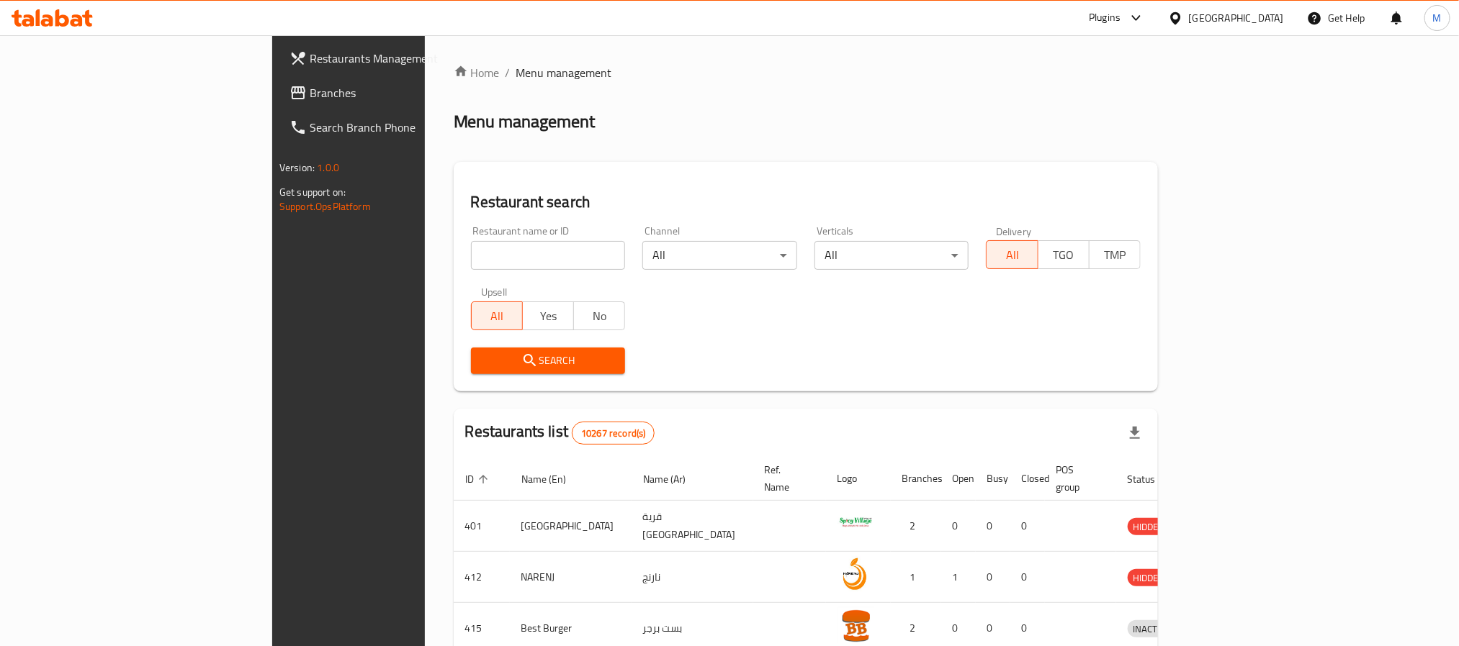
click at [310, 98] on span "Branches" at bounding box center [407, 92] width 194 height 17
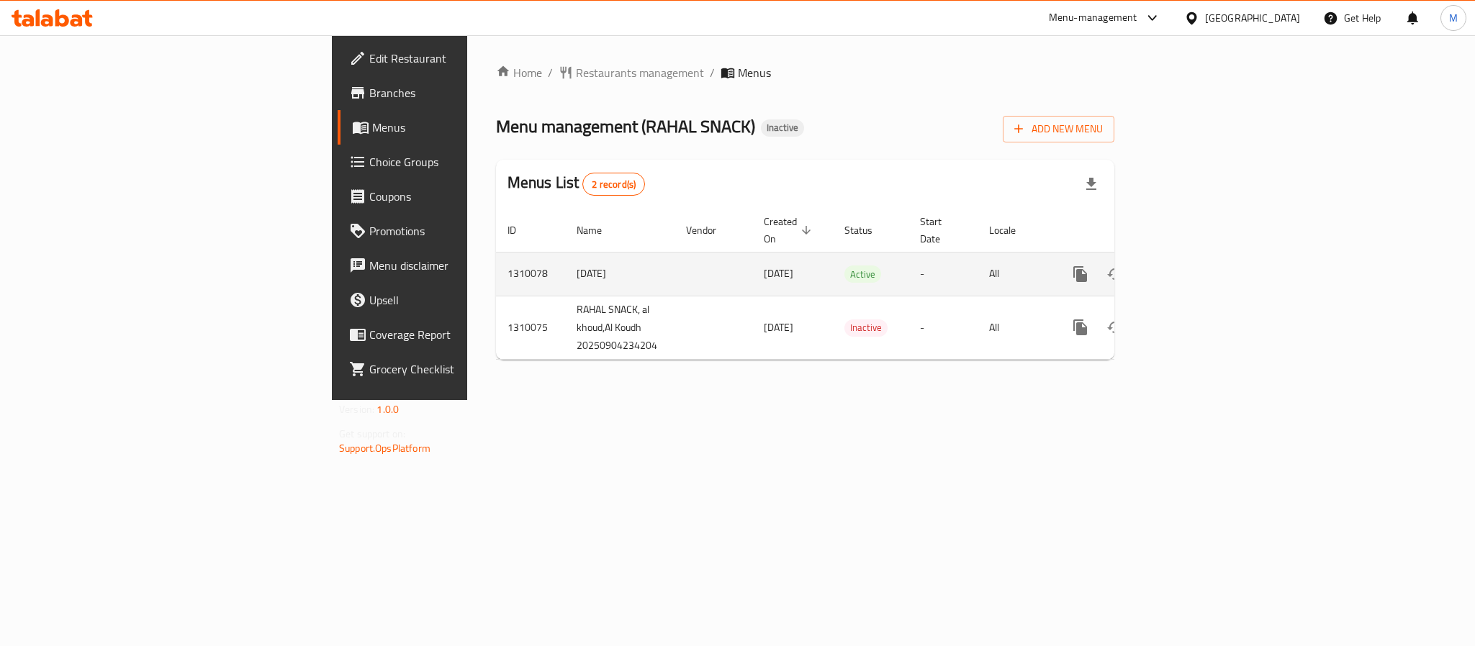
click at [1202, 257] on link "enhanced table" at bounding box center [1184, 274] width 35 height 35
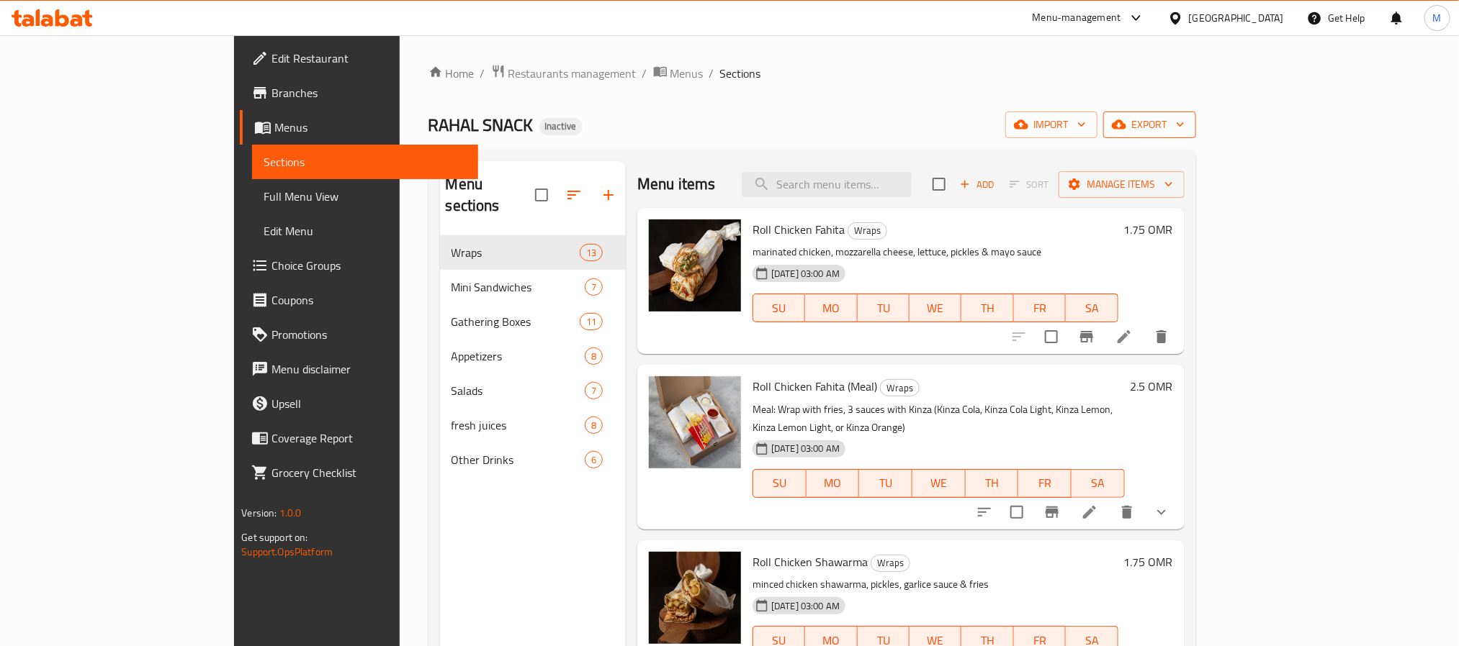
click at [1184, 116] on span "export" at bounding box center [1149, 125] width 70 height 18
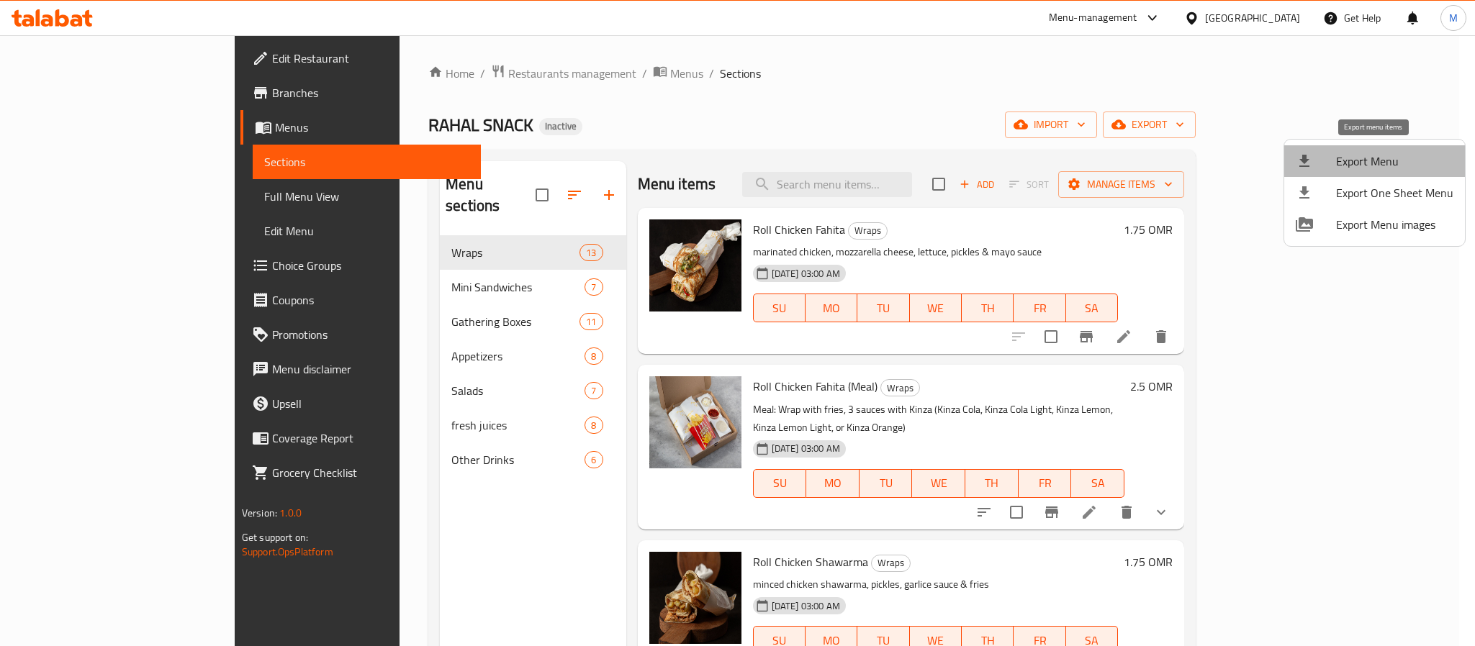
click at [1379, 156] on span "Export Menu" at bounding box center [1394, 161] width 117 height 17
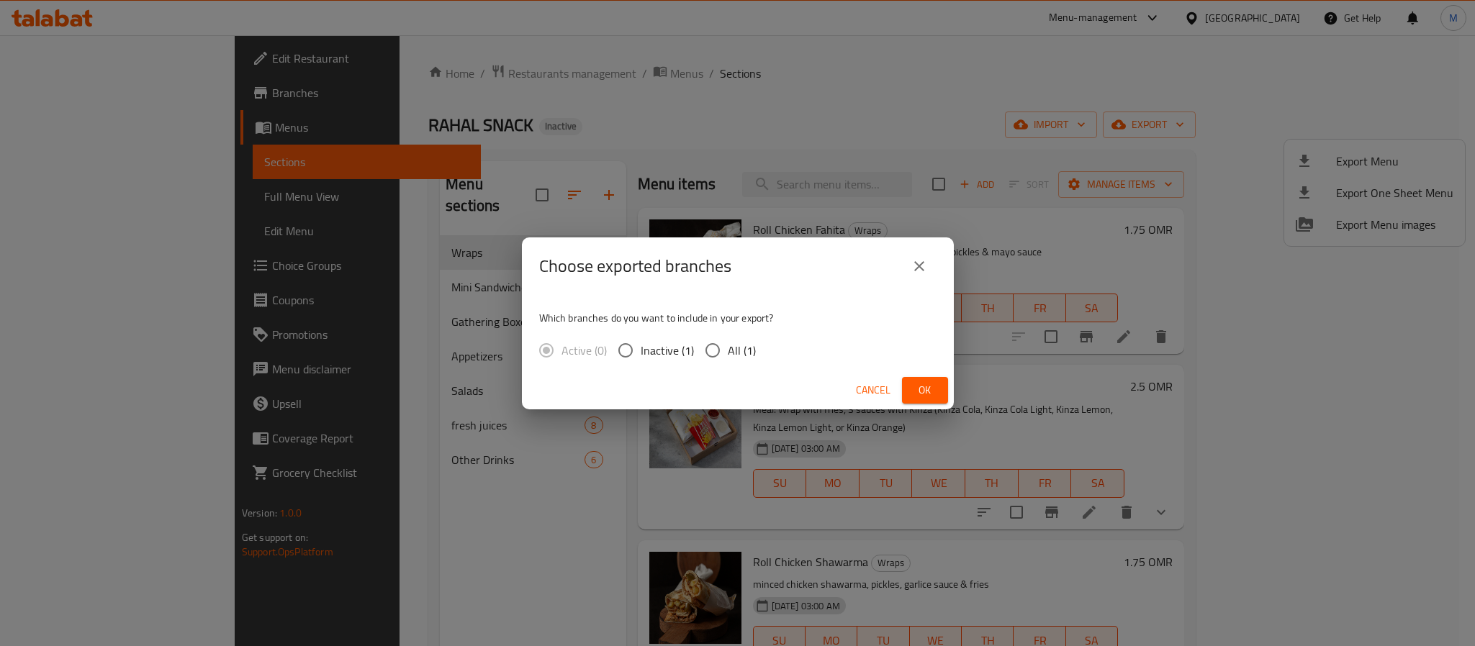
click at [736, 354] on span "All (1)" at bounding box center [742, 350] width 28 height 17
click at [728, 354] on input "All (1)" at bounding box center [713, 350] width 30 height 30
radio input "true"
click at [909, 397] on button "Ok" at bounding box center [925, 390] width 46 height 27
